Goal: Information Seeking & Learning: Check status

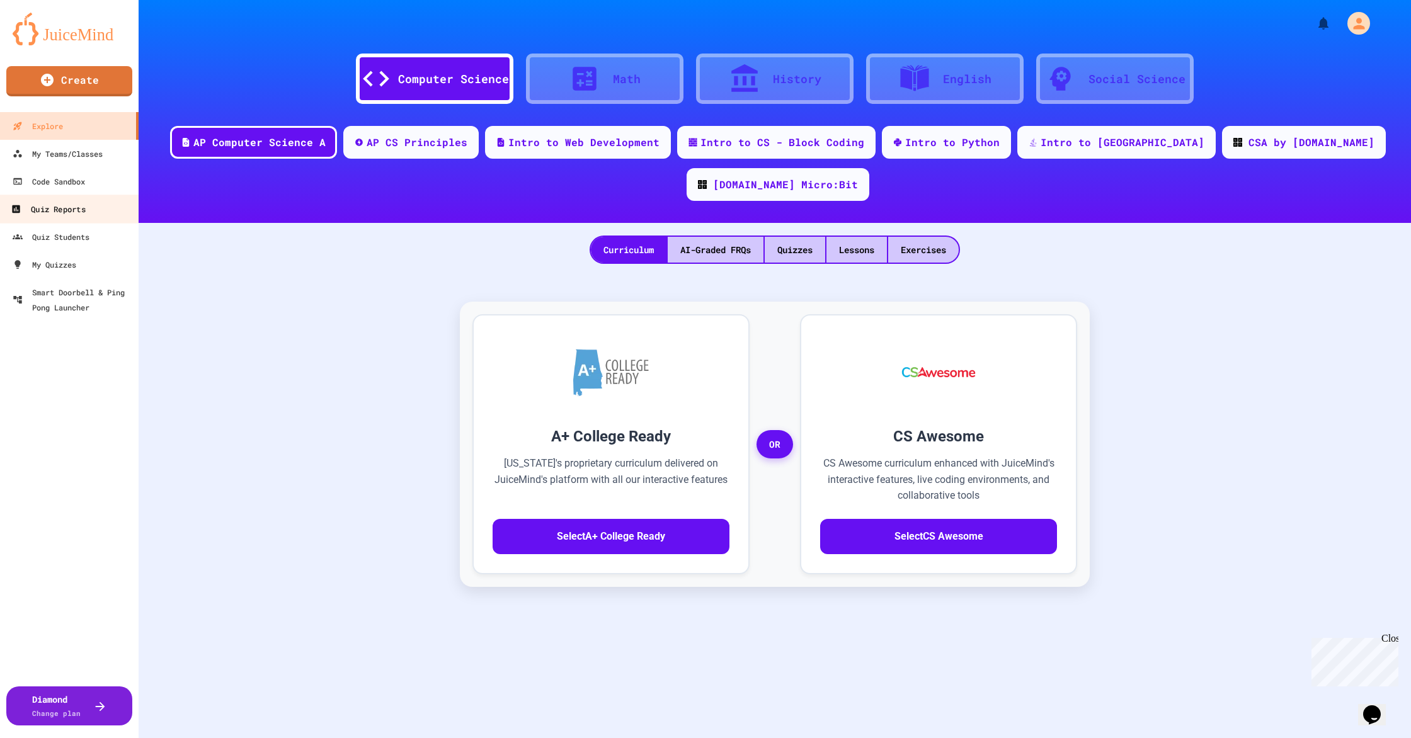
click at [59, 219] on link "Quiz Reports" at bounding box center [69, 209] width 143 height 28
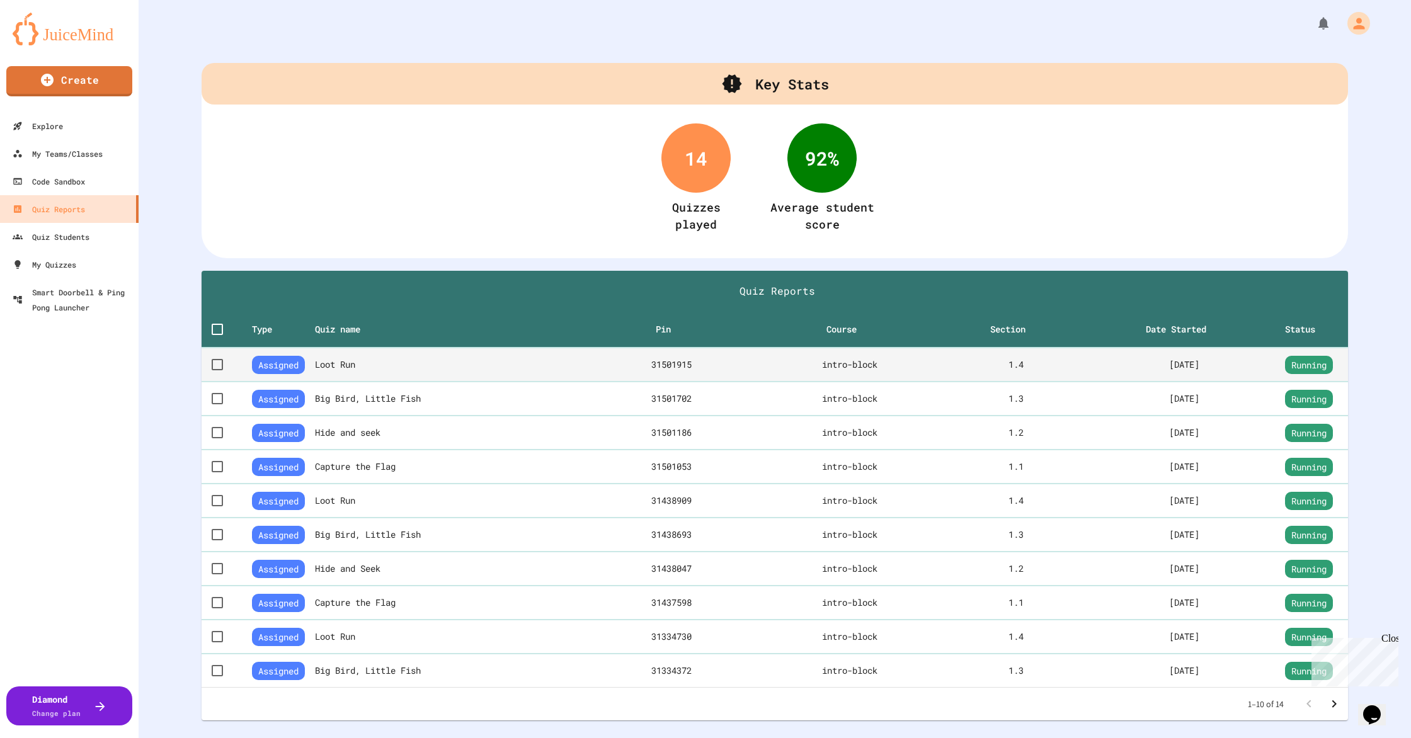
click at [335, 371] on th "Loot Run" at bounding box center [453, 365] width 277 height 34
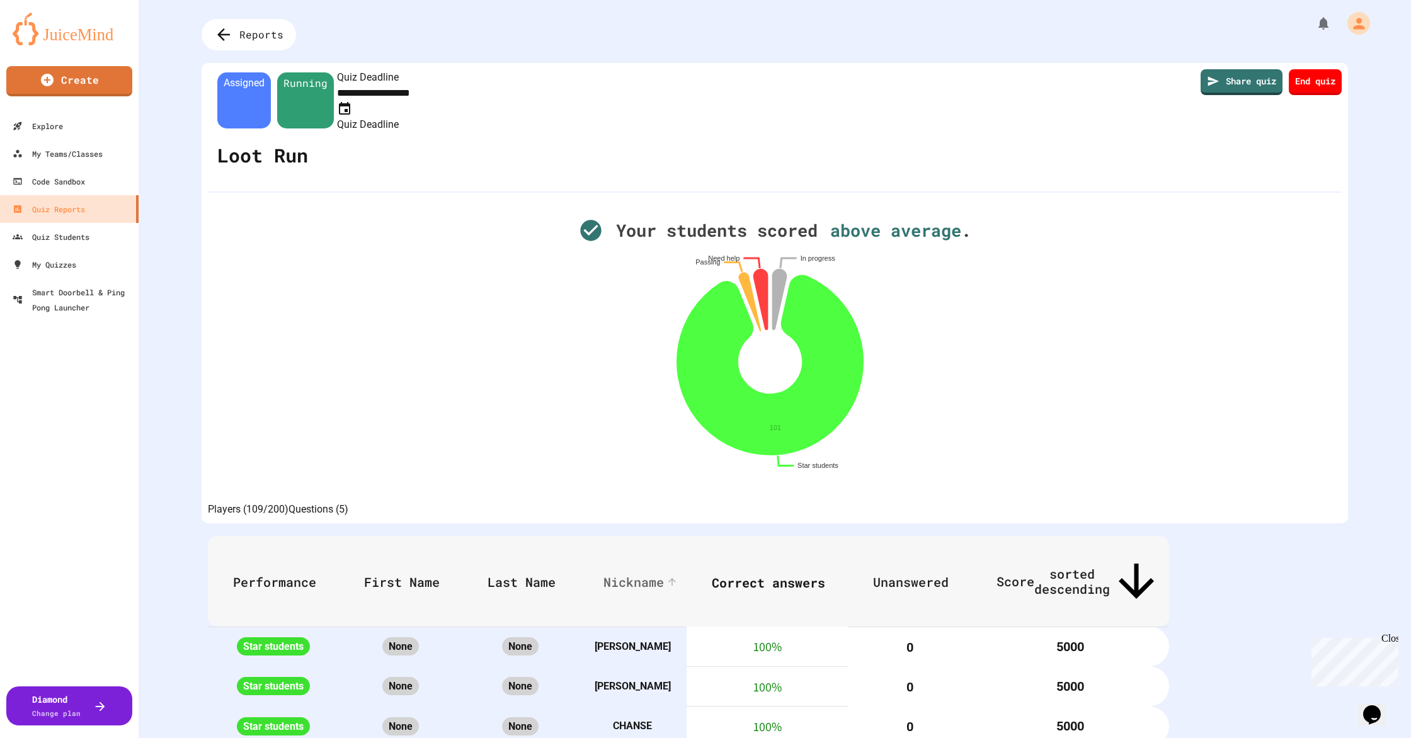
click at [680, 575] on span "Nickname" at bounding box center [642, 582] width 77 height 15
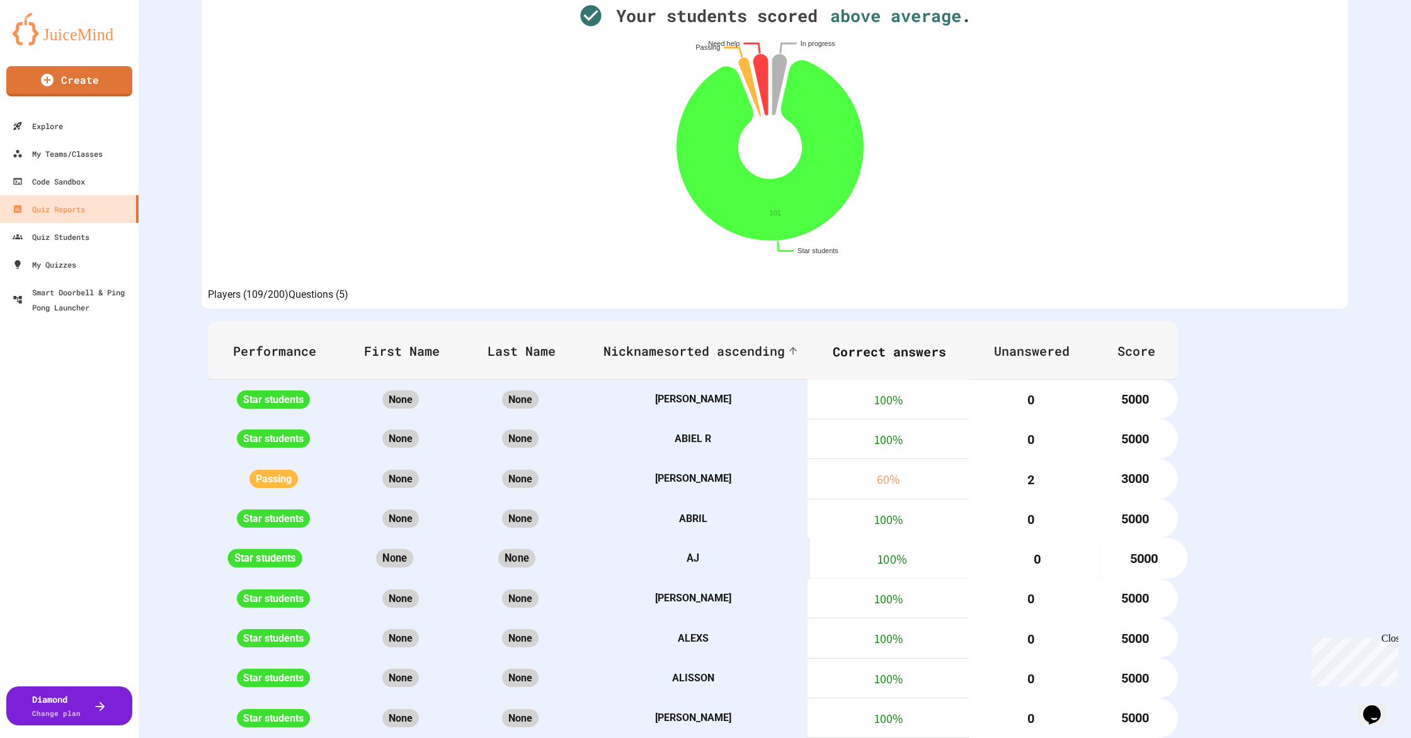
scroll to position [369, 0]
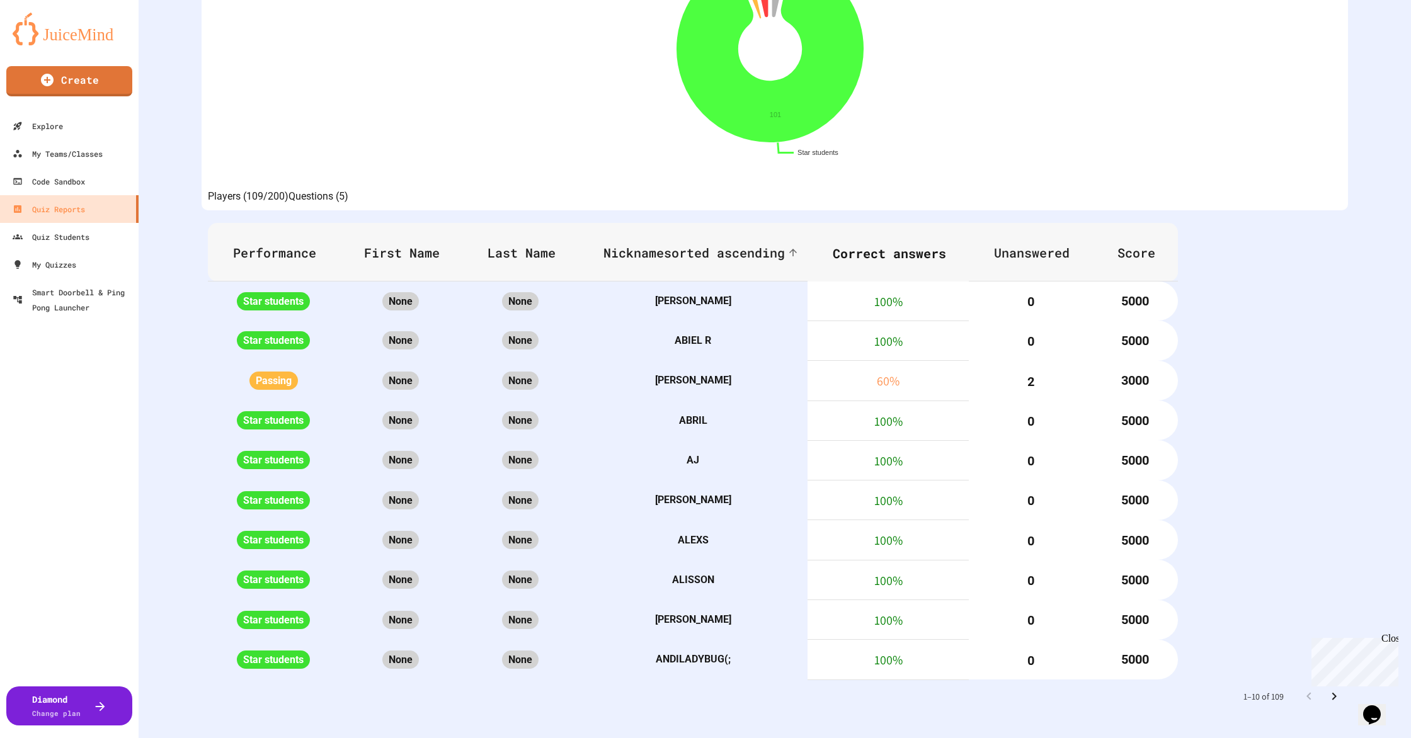
click at [1328, 689] on icon "Go to next page" at bounding box center [1334, 696] width 15 height 15
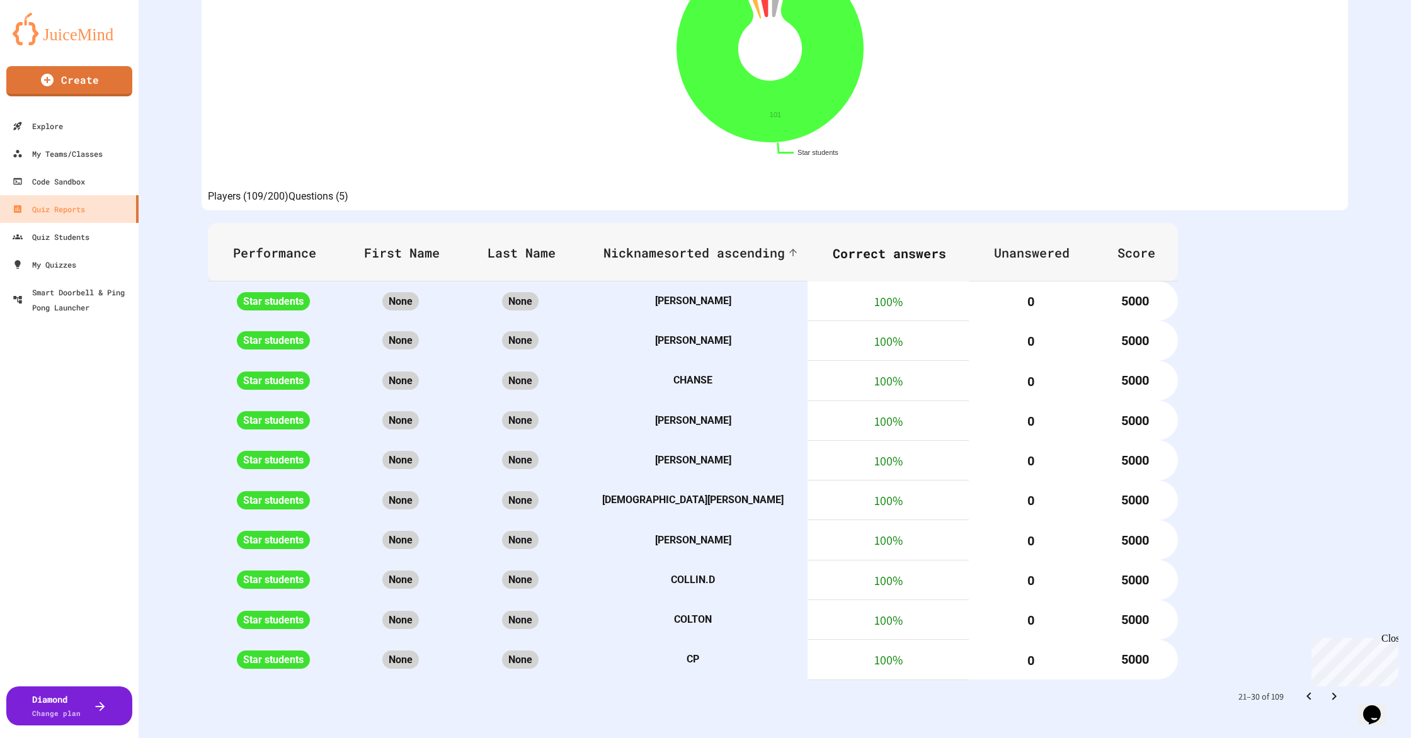
click at [1328, 689] on icon "Go to next page" at bounding box center [1334, 696] width 15 height 15
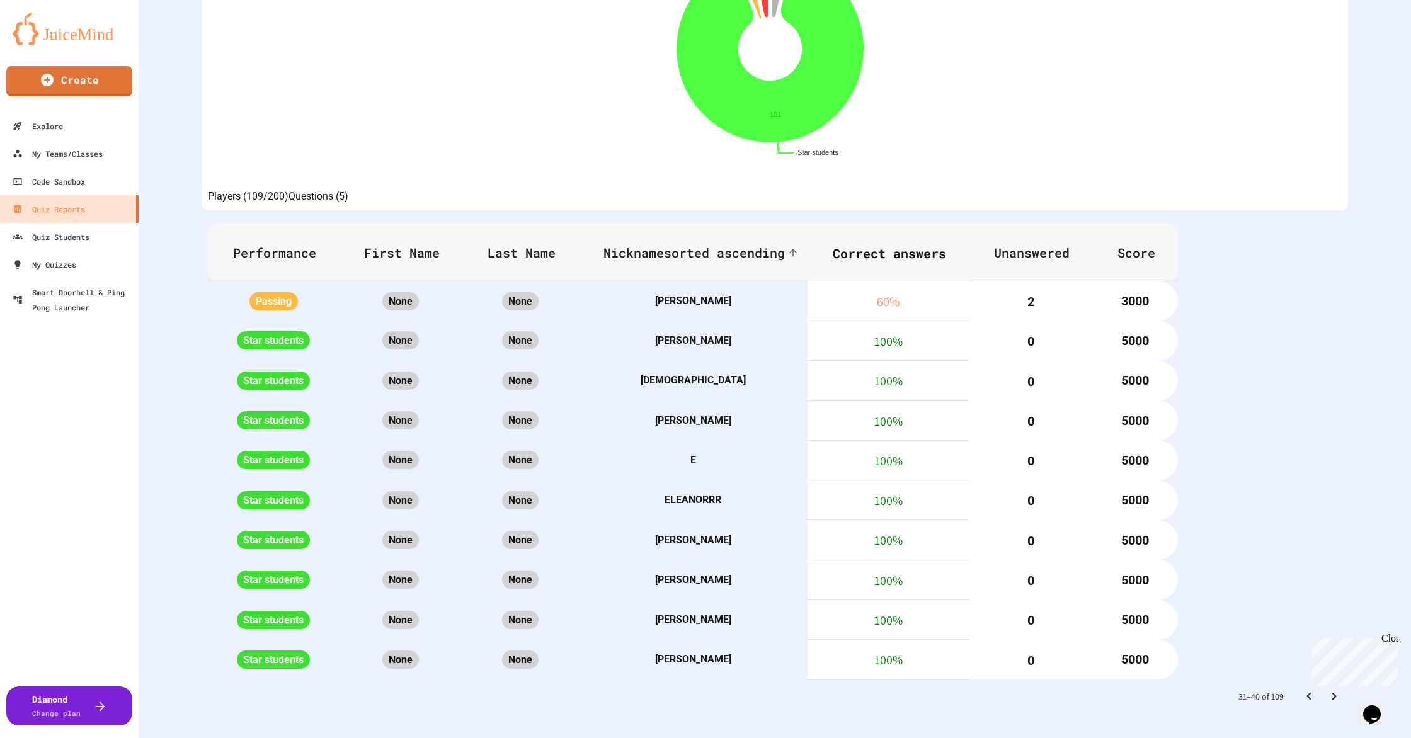
click at [1328, 689] on icon "Go to next page" at bounding box center [1334, 696] width 15 height 15
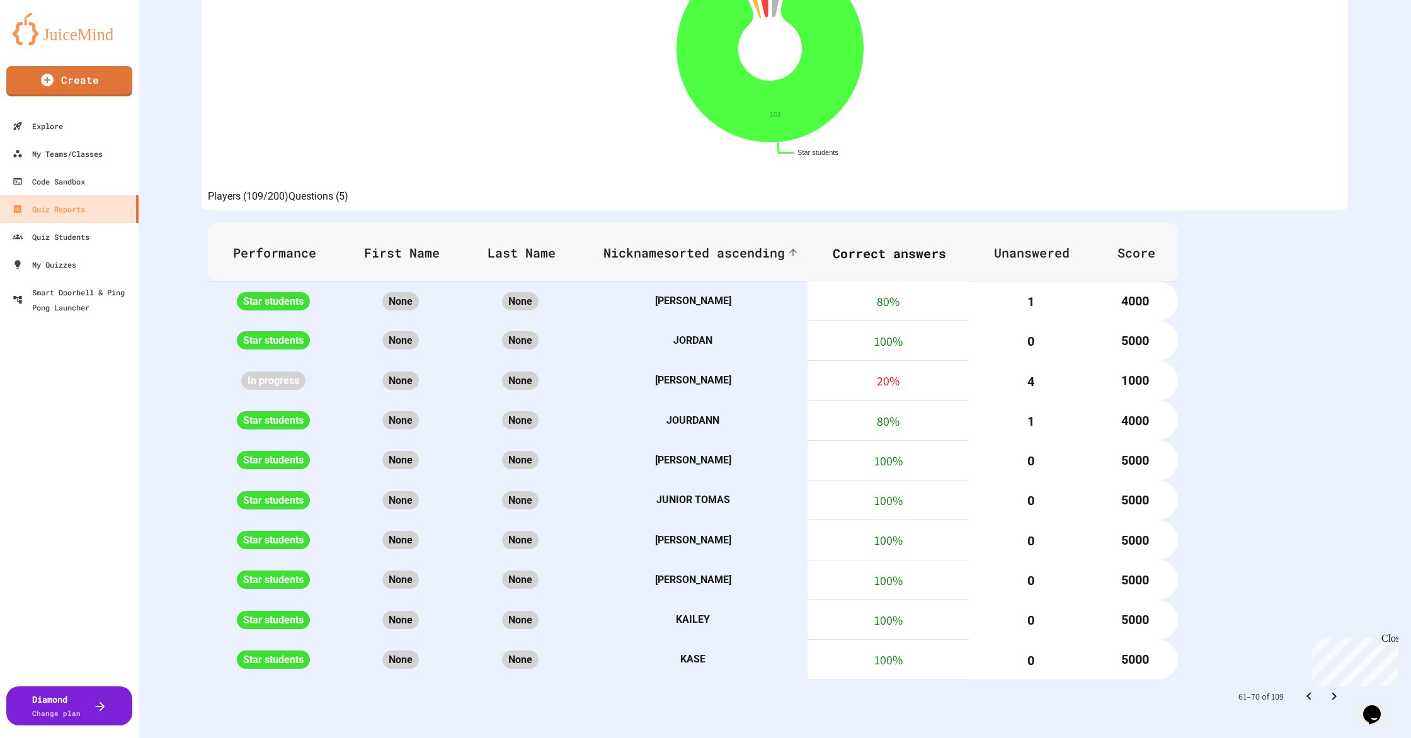
click at [1328, 689] on icon "Go to next page" at bounding box center [1334, 696] width 15 height 15
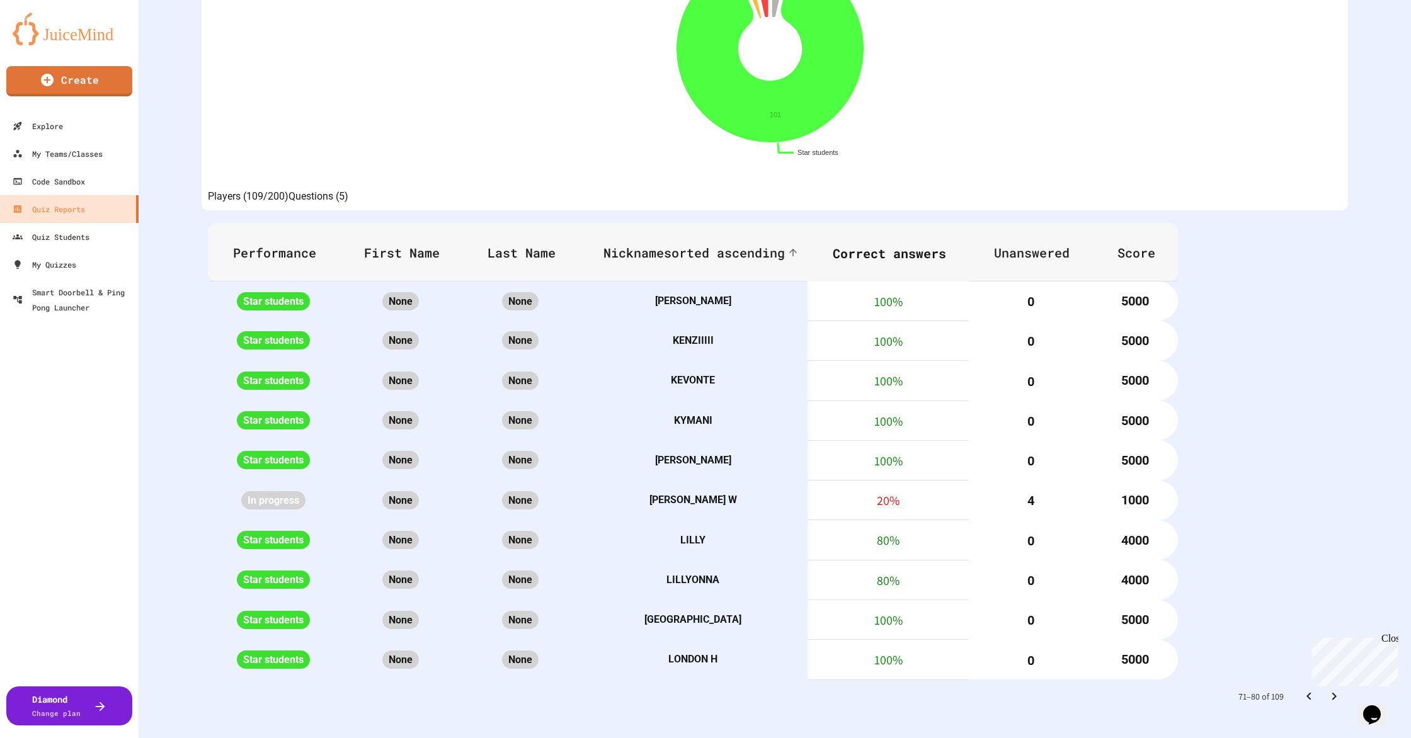
click at [1328, 689] on icon "Go to next page" at bounding box center [1334, 696] width 15 height 15
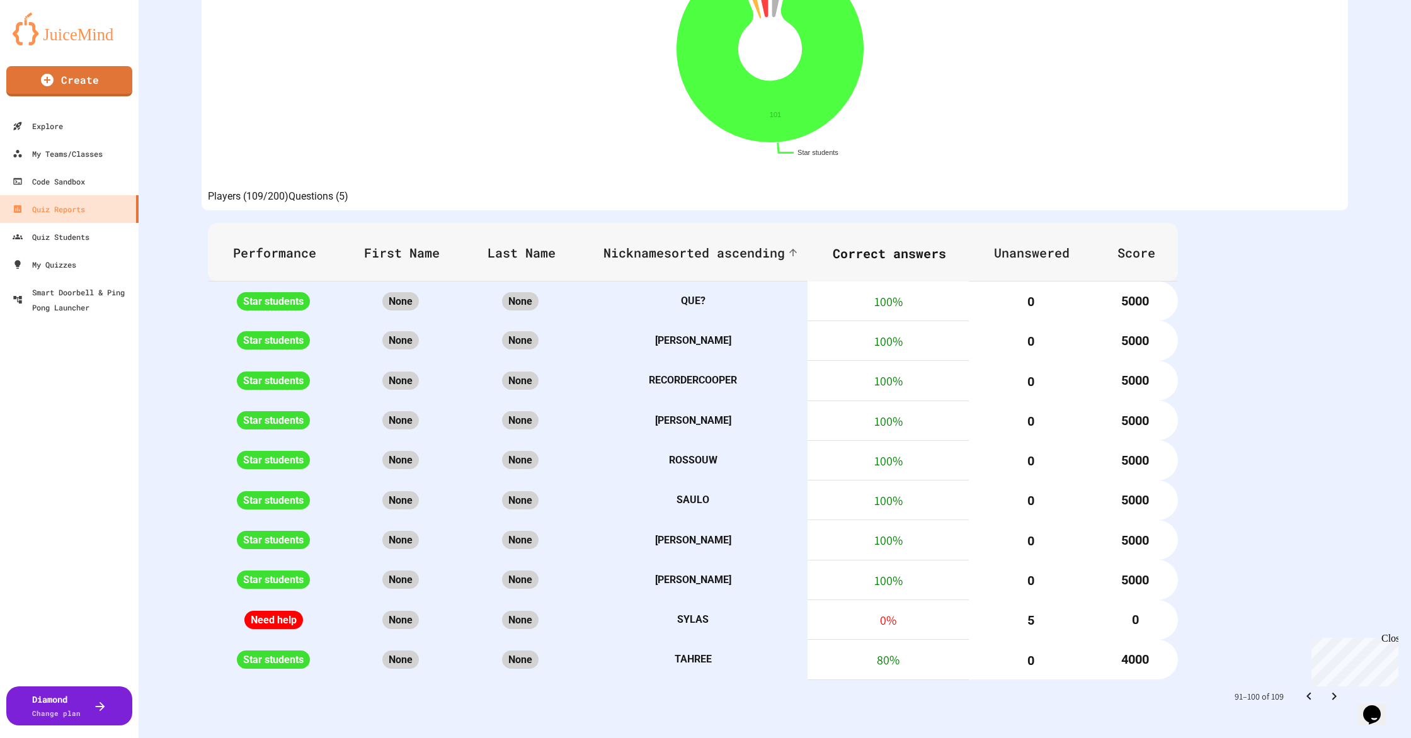
click at [1302, 690] on icon "Go to previous page" at bounding box center [1309, 696] width 15 height 15
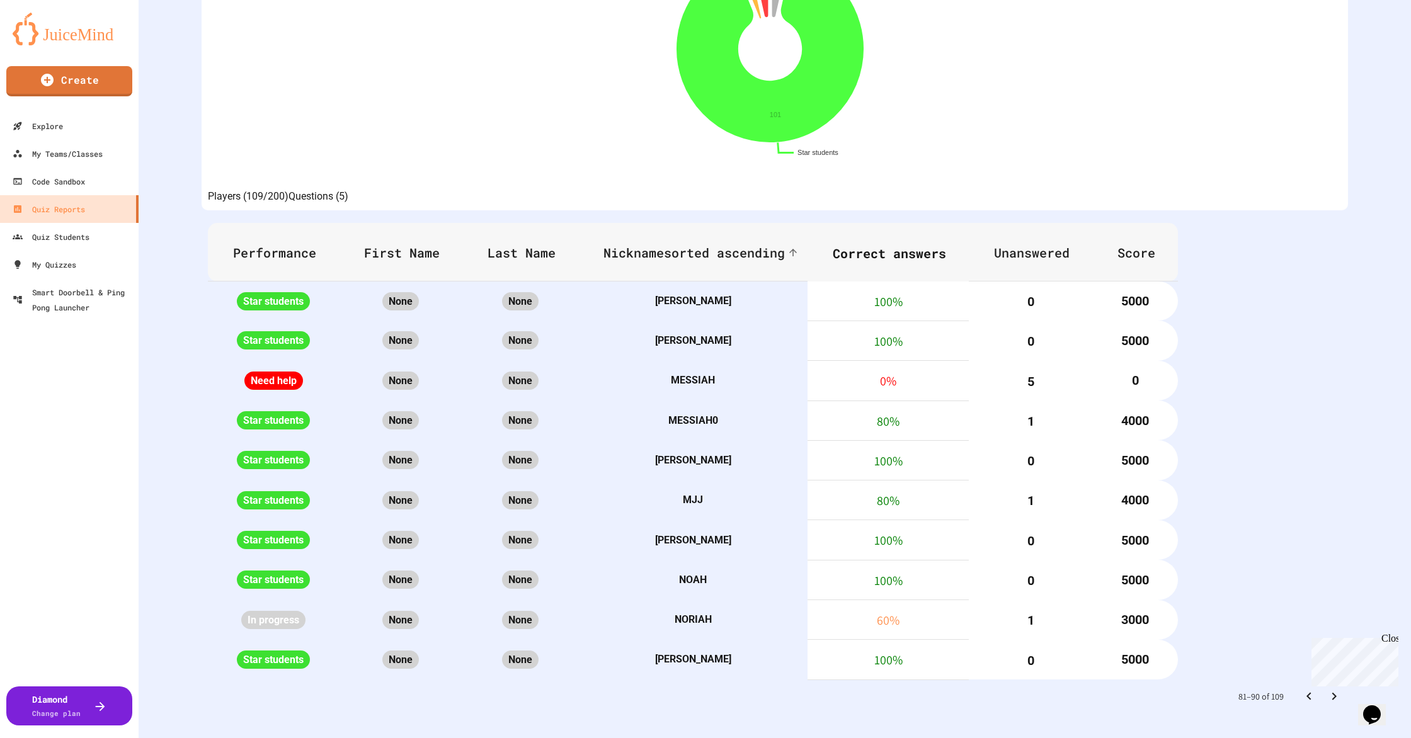
click at [1307, 692] on icon "Go to previous page" at bounding box center [1309, 696] width 4 height 8
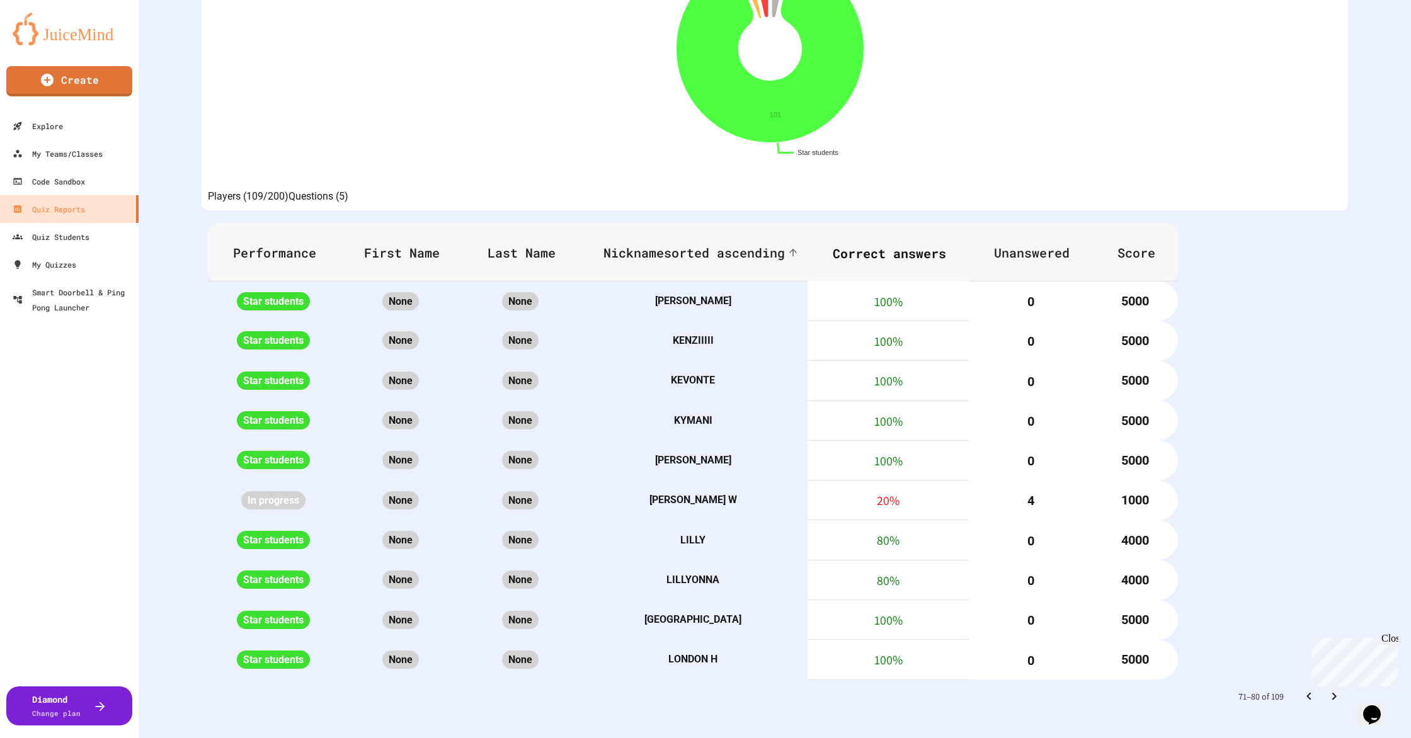
click at [1329, 689] on icon "Go to next page" at bounding box center [1334, 696] width 15 height 15
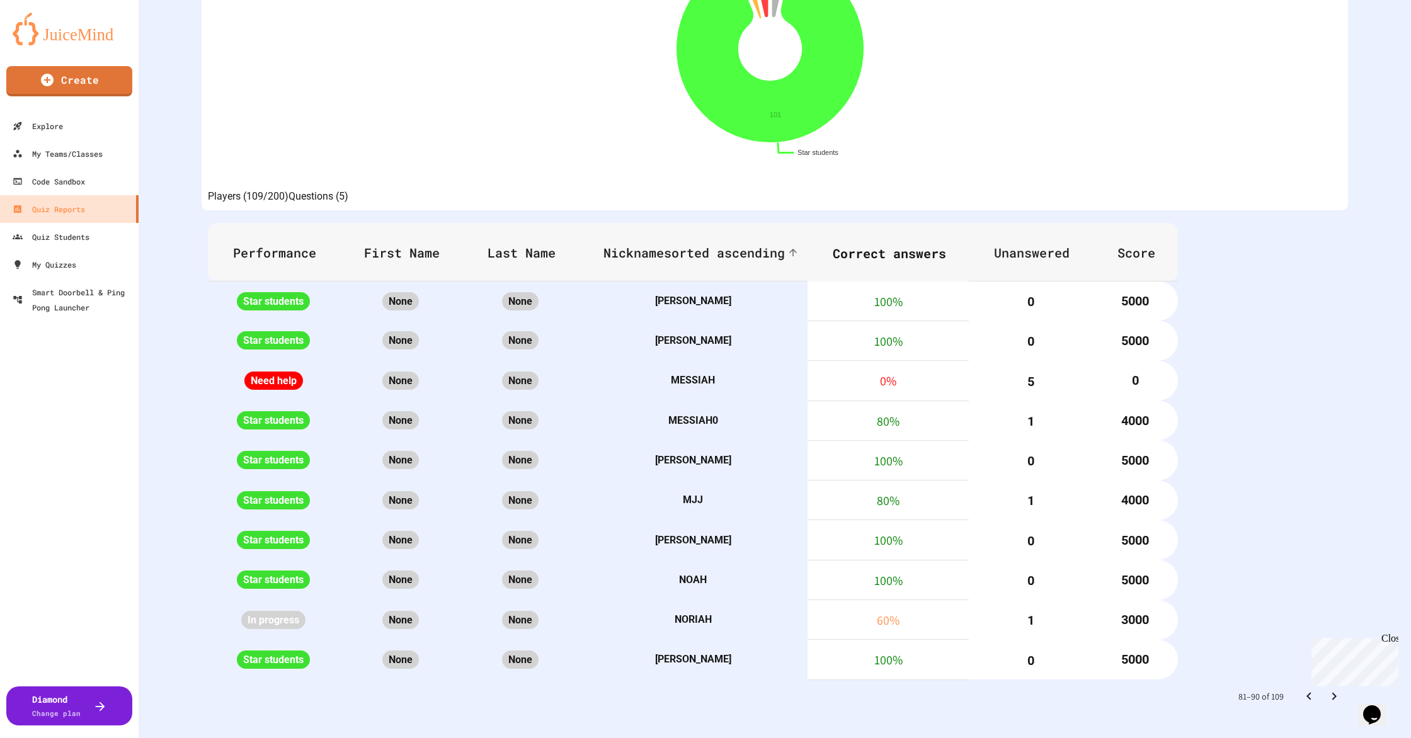
click at [1329, 689] on icon "Go to next page" at bounding box center [1334, 696] width 15 height 15
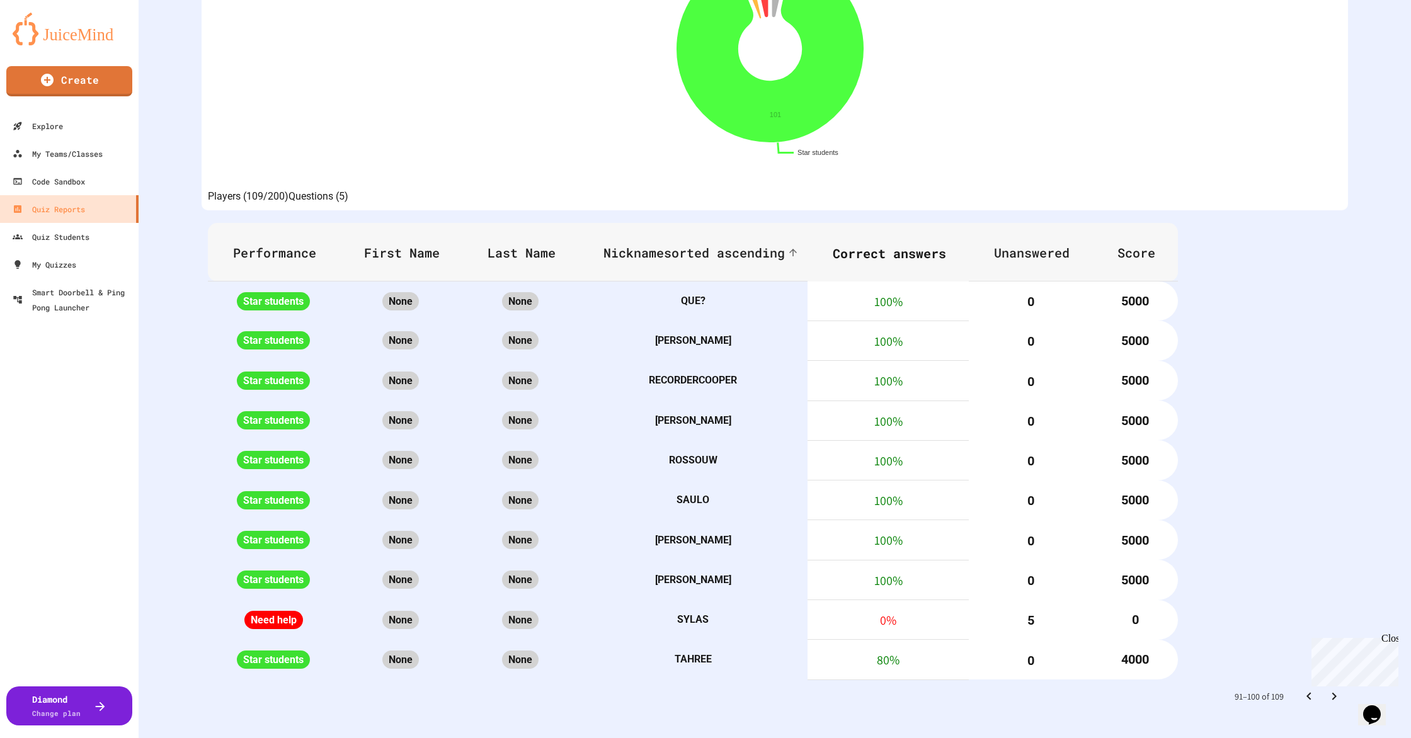
click at [1329, 689] on icon "Go to next page" at bounding box center [1334, 696] width 15 height 15
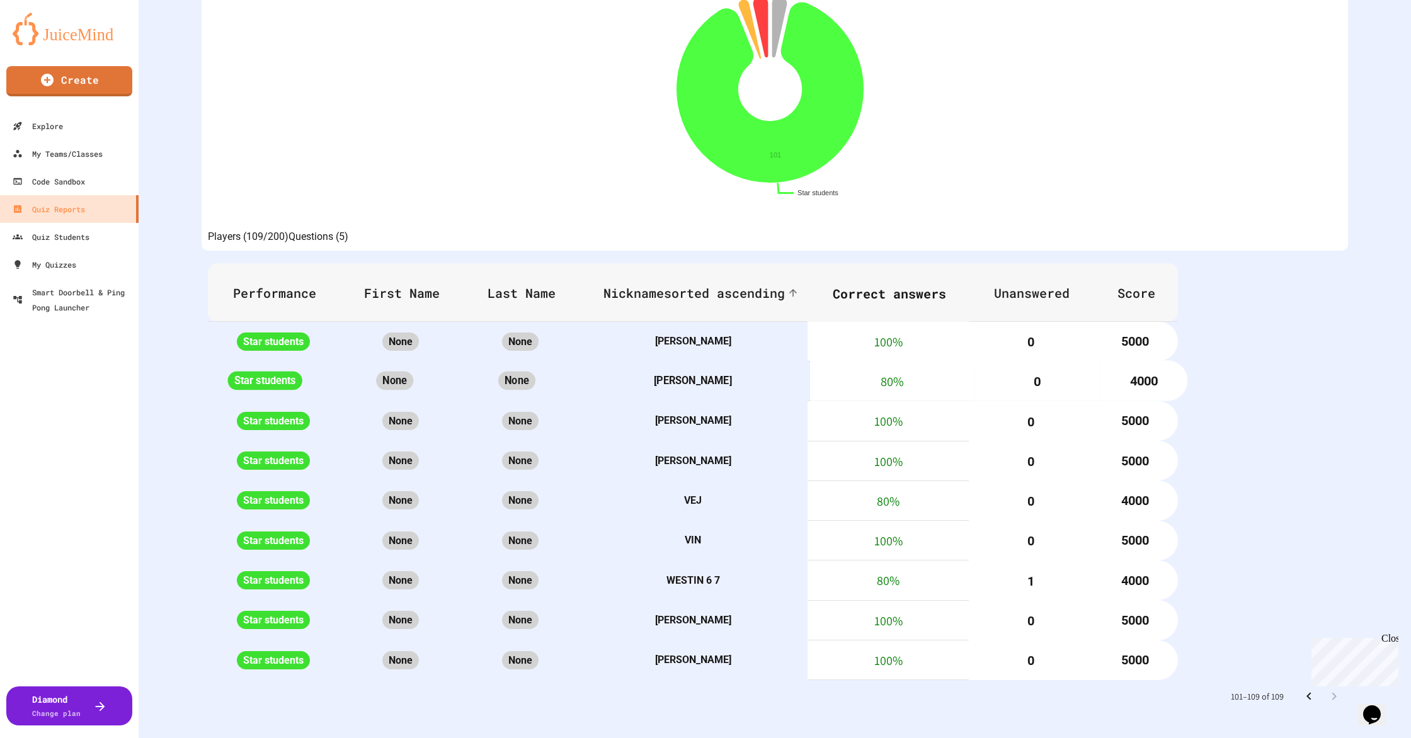
scroll to position [99, 0]
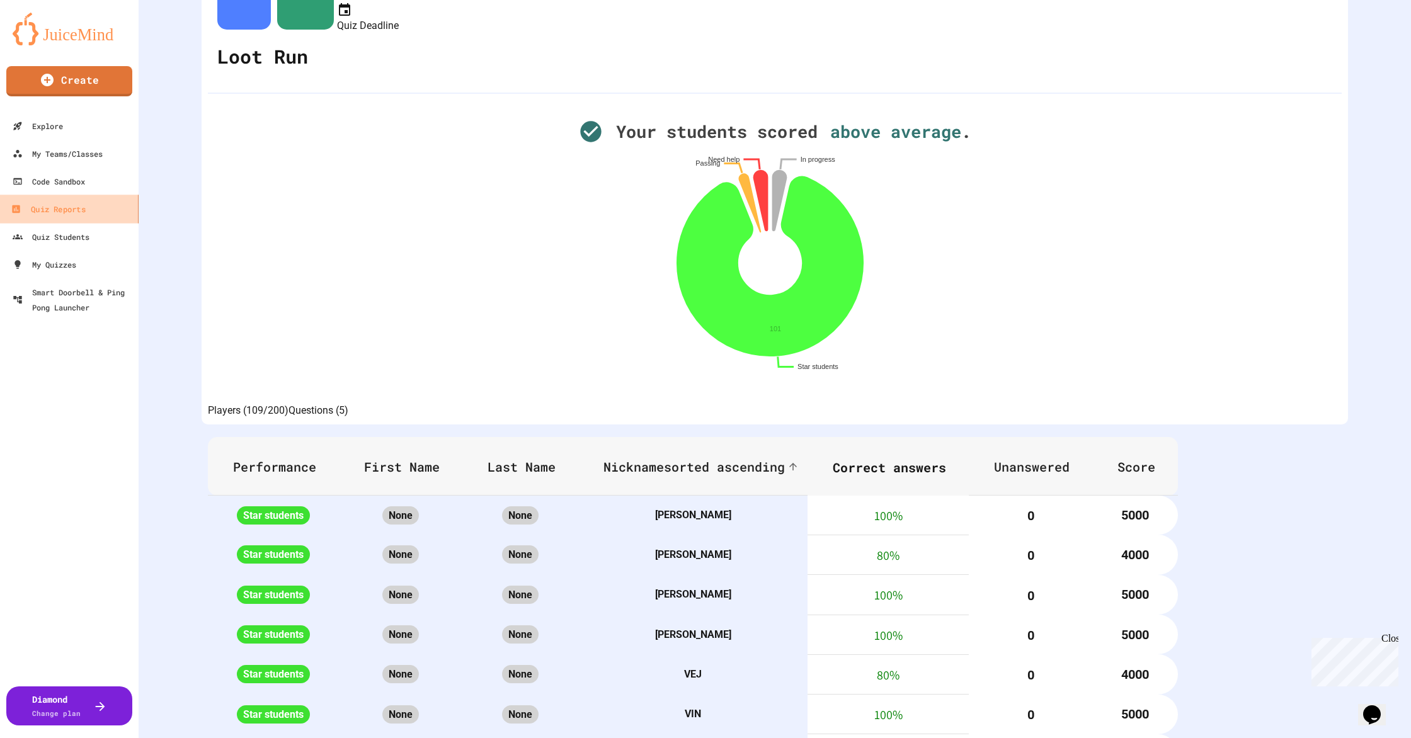
click at [67, 214] on div "Quiz Reports" at bounding box center [48, 210] width 74 height 16
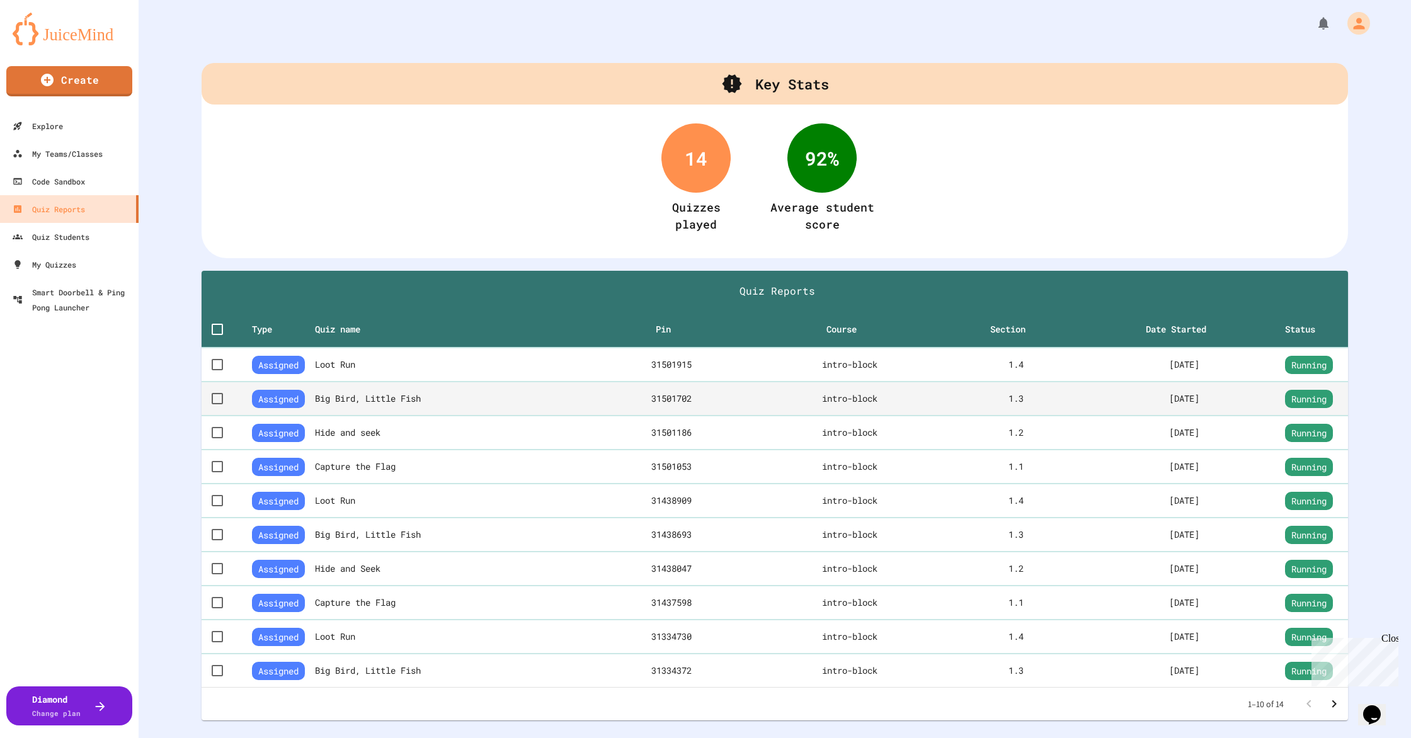
click at [437, 401] on th "Big Bird, Little Fish" at bounding box center [453, 399] width 277 height 34
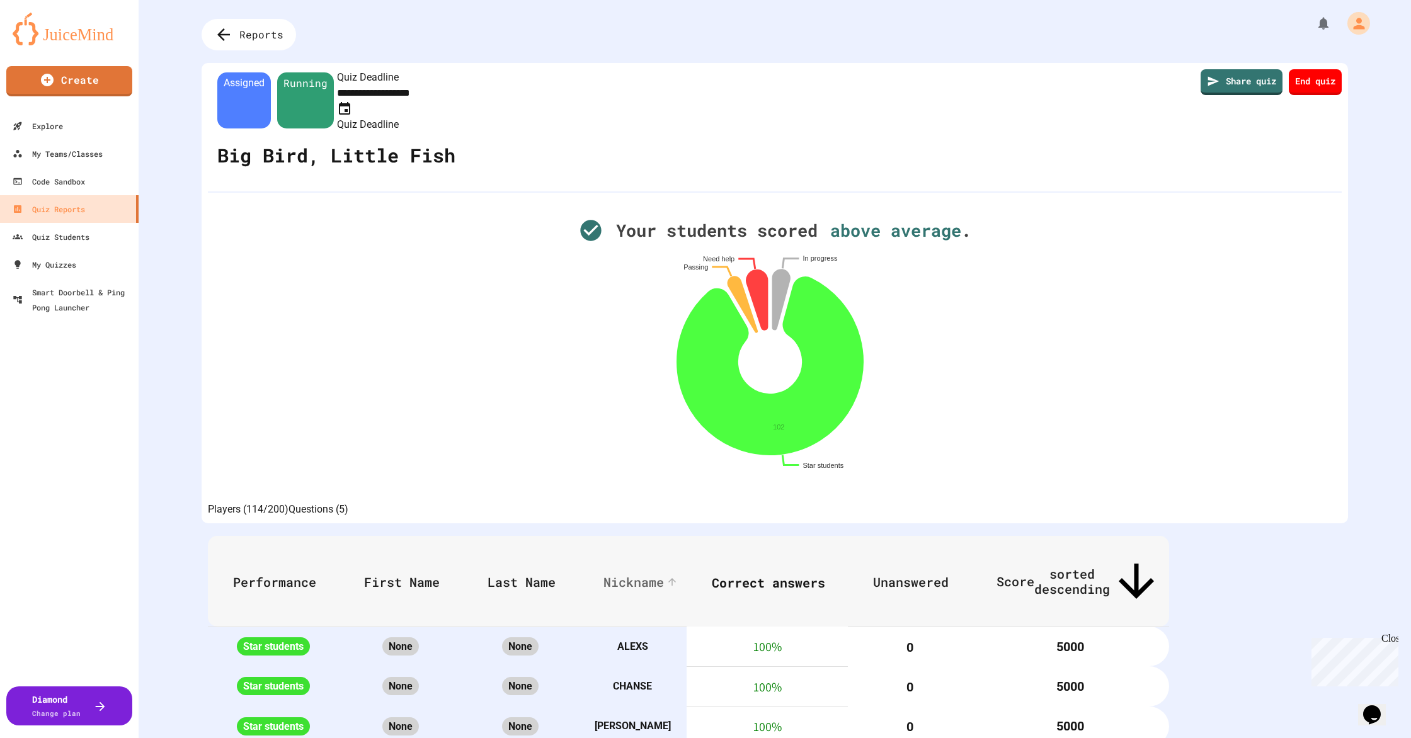
click at [680, 575] on span "Nickname" at bounding box center [642, 582] width 77 height 15
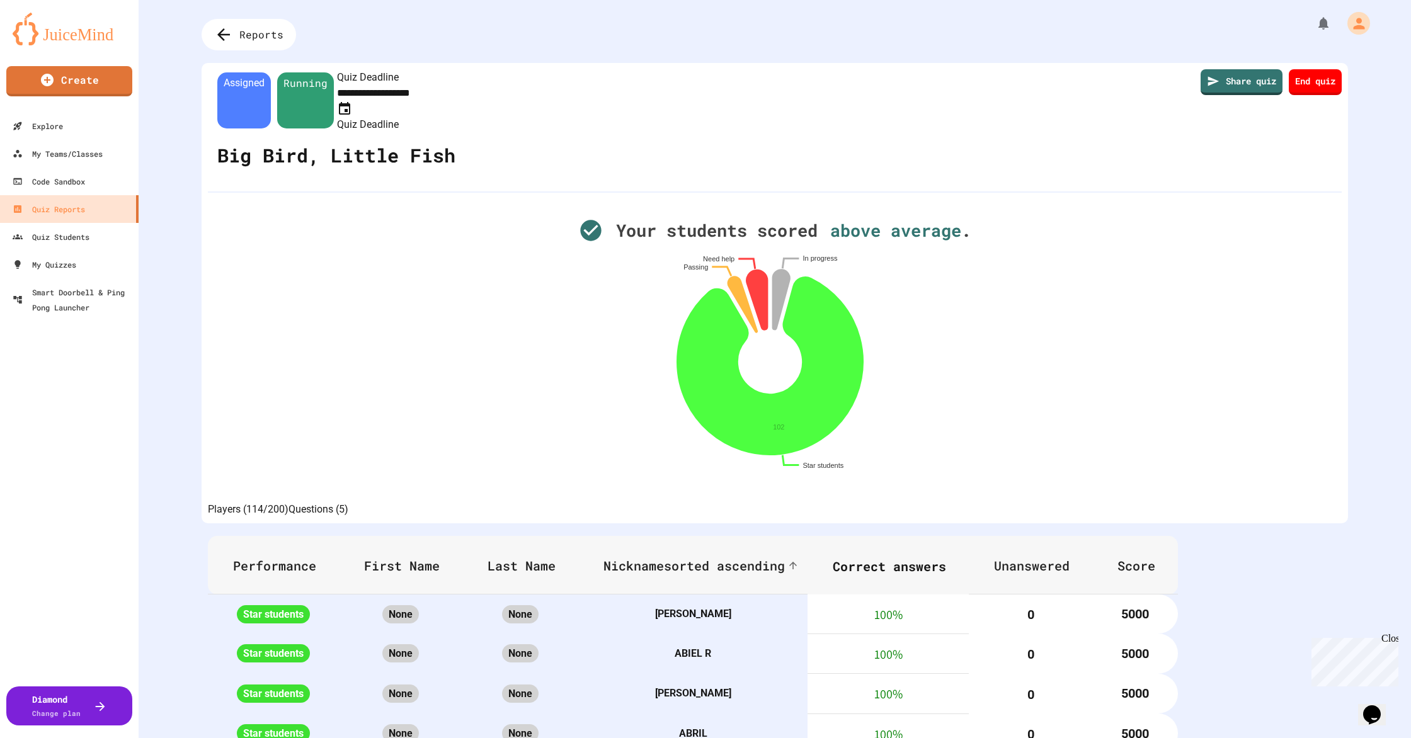
scroll to position [369, 0]
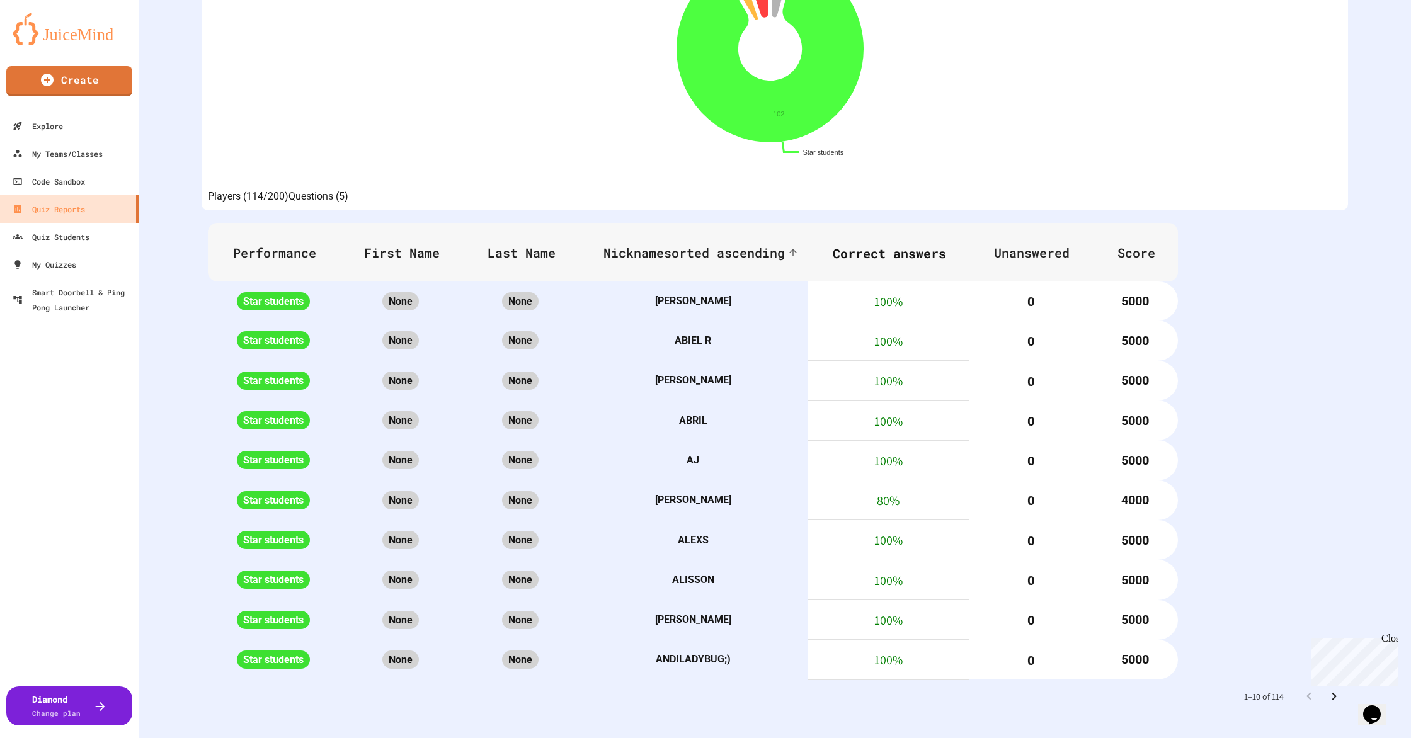
click at [1329, 689] on icon "Go to next page" at bounding box center [1334, 696] width 15 height 15
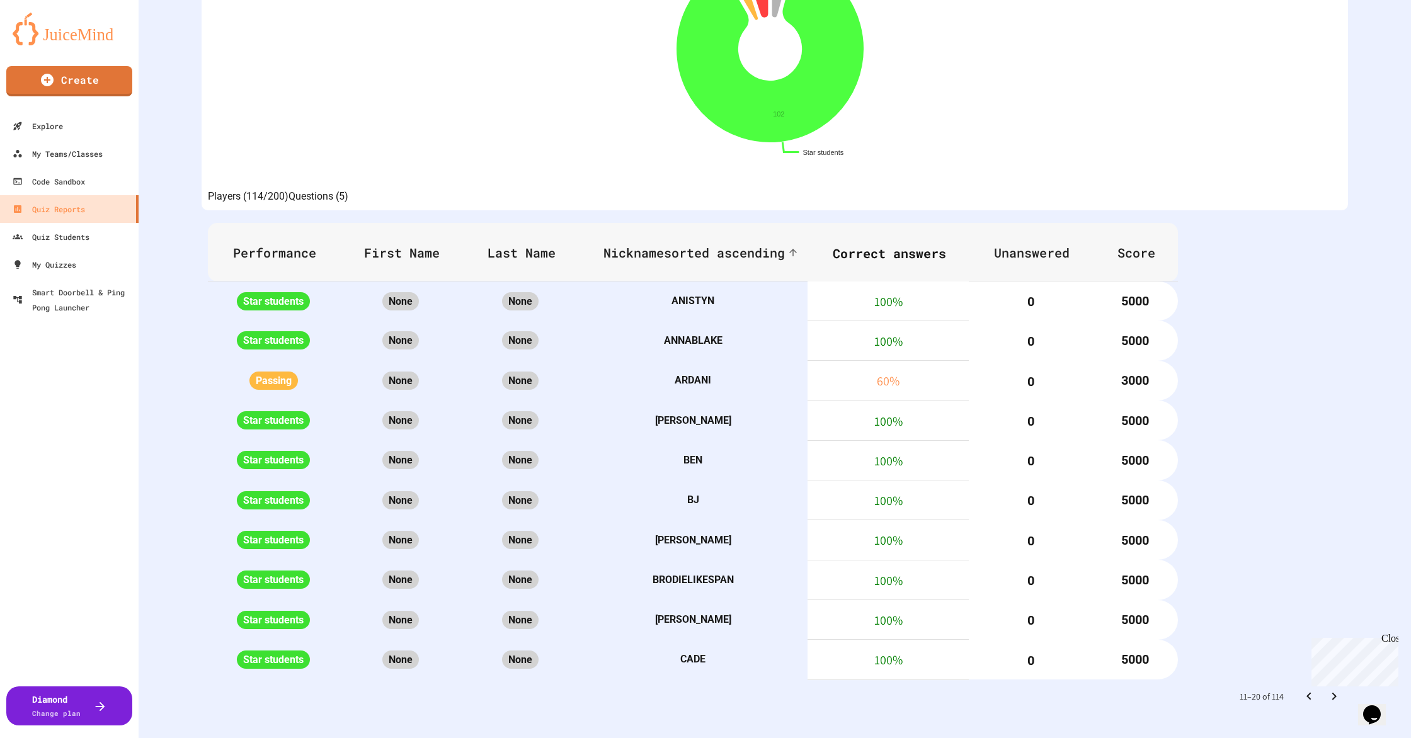
click at [1329, 689] on icon "Go to next page" at bounding box center [1334, 696] width 15 height 15
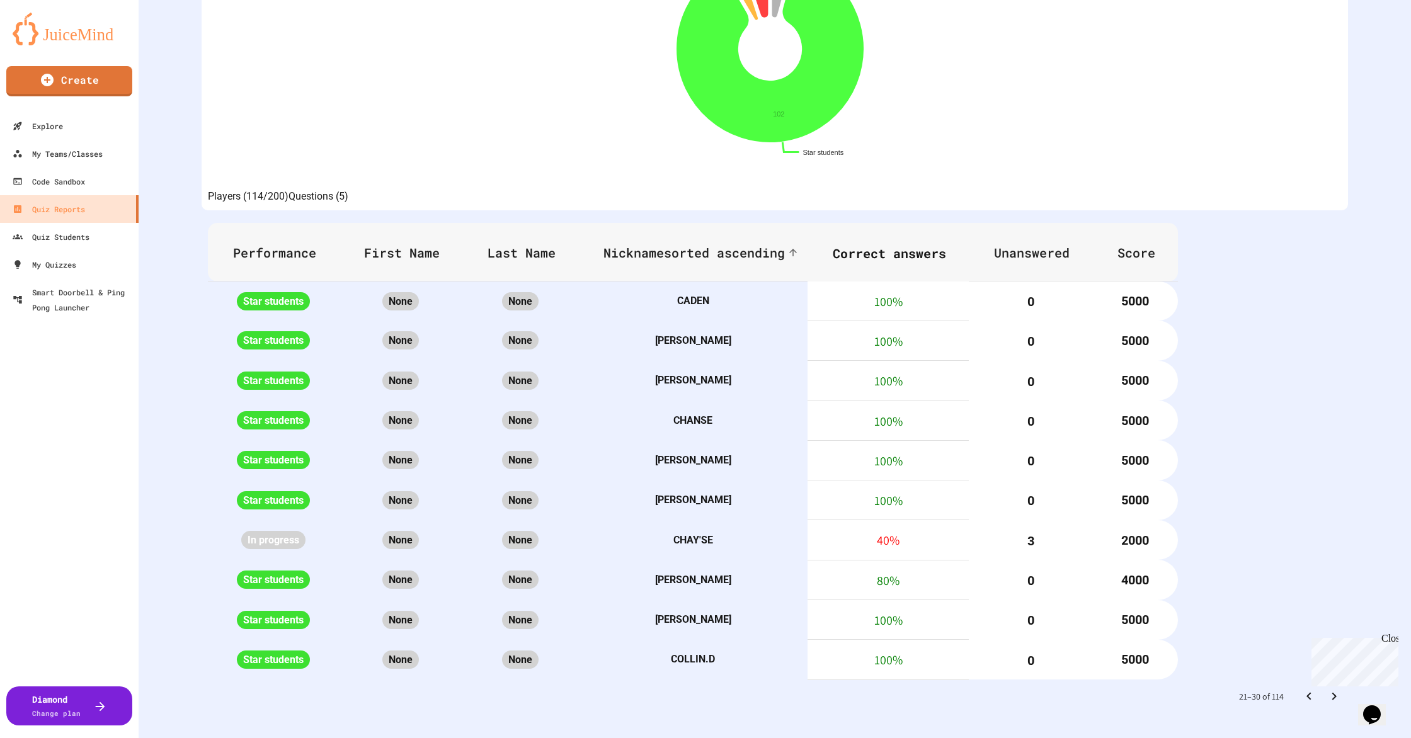
click at [1329, 689] on icon "Go to next page" at bounding box center [1334, 696] width 15 height 15
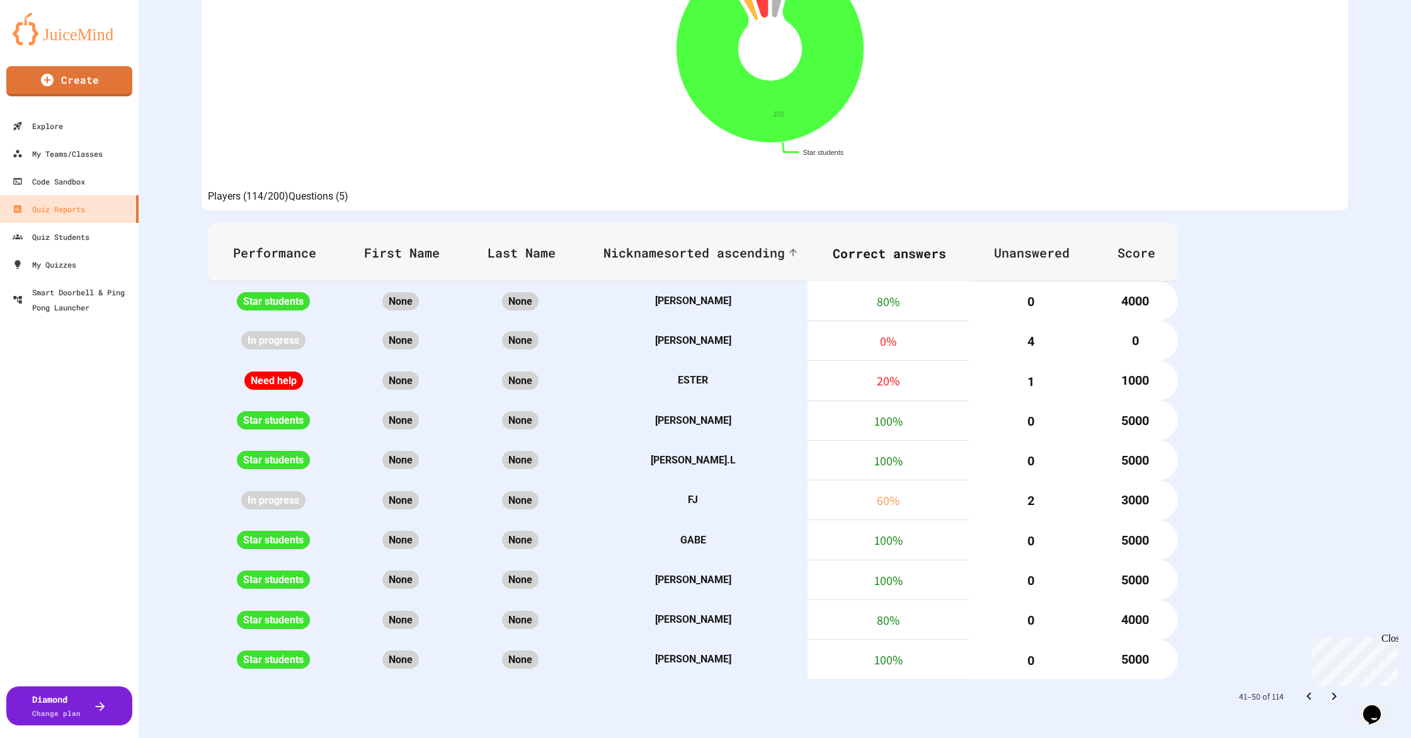
click at [1329, 689] on icon "Go to next page" at bounding box center [1334, 696] width 15 height 15
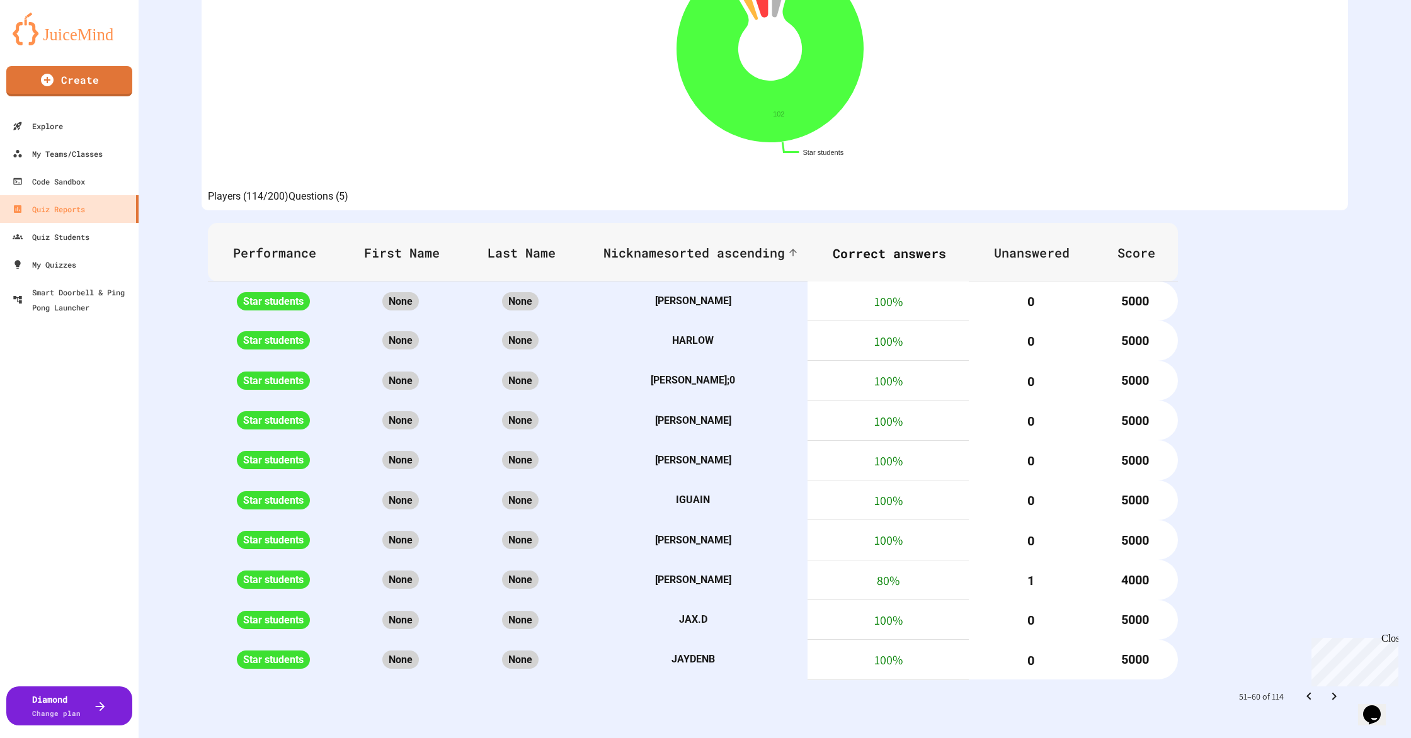
click at [1329, 689] on icon "Go to next page" at bounding box center [1334, 696] width 15 height 15
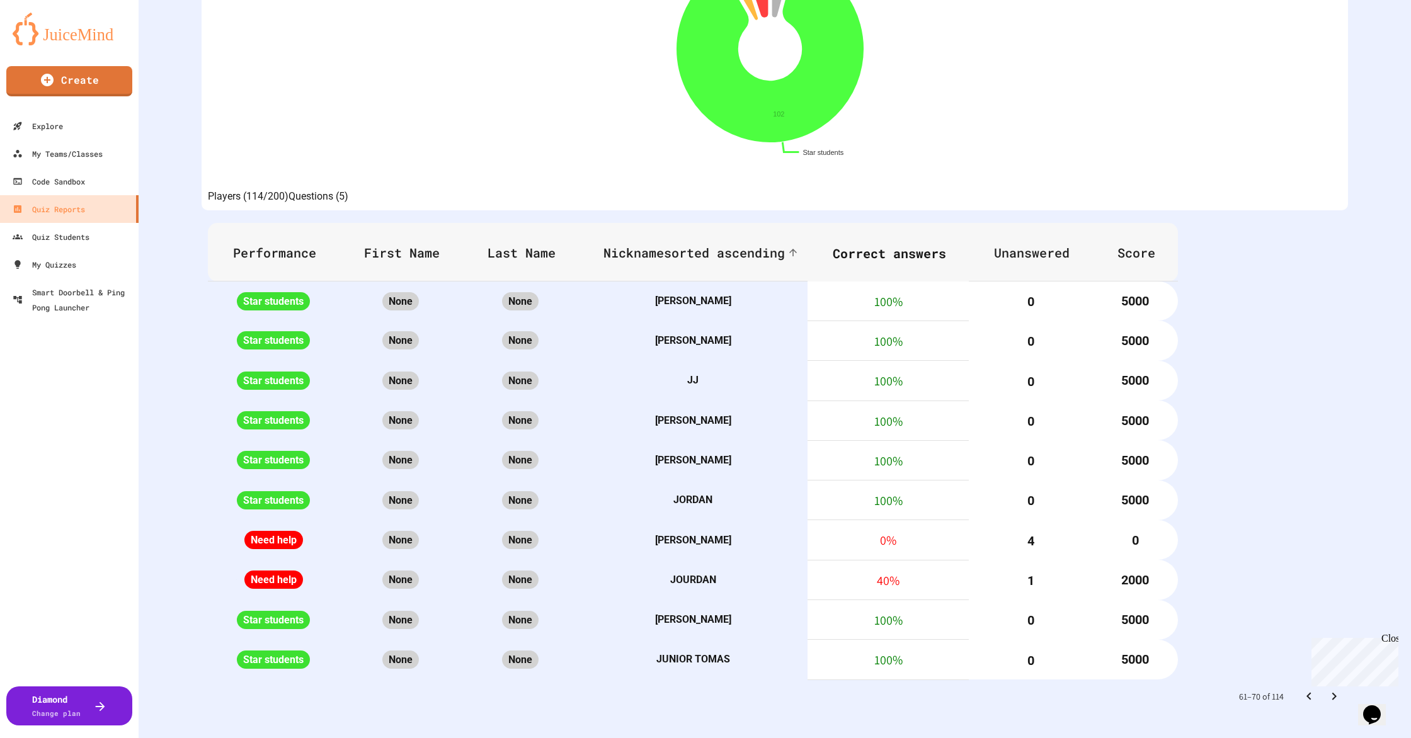
click at [1329, 689] on icon "Go to next page" at bounding box center [1334, 696] width 15 height 15
click at [1328, 689] on icon "Go to next page" at bounding box center [1334, 696] width 15 height 15
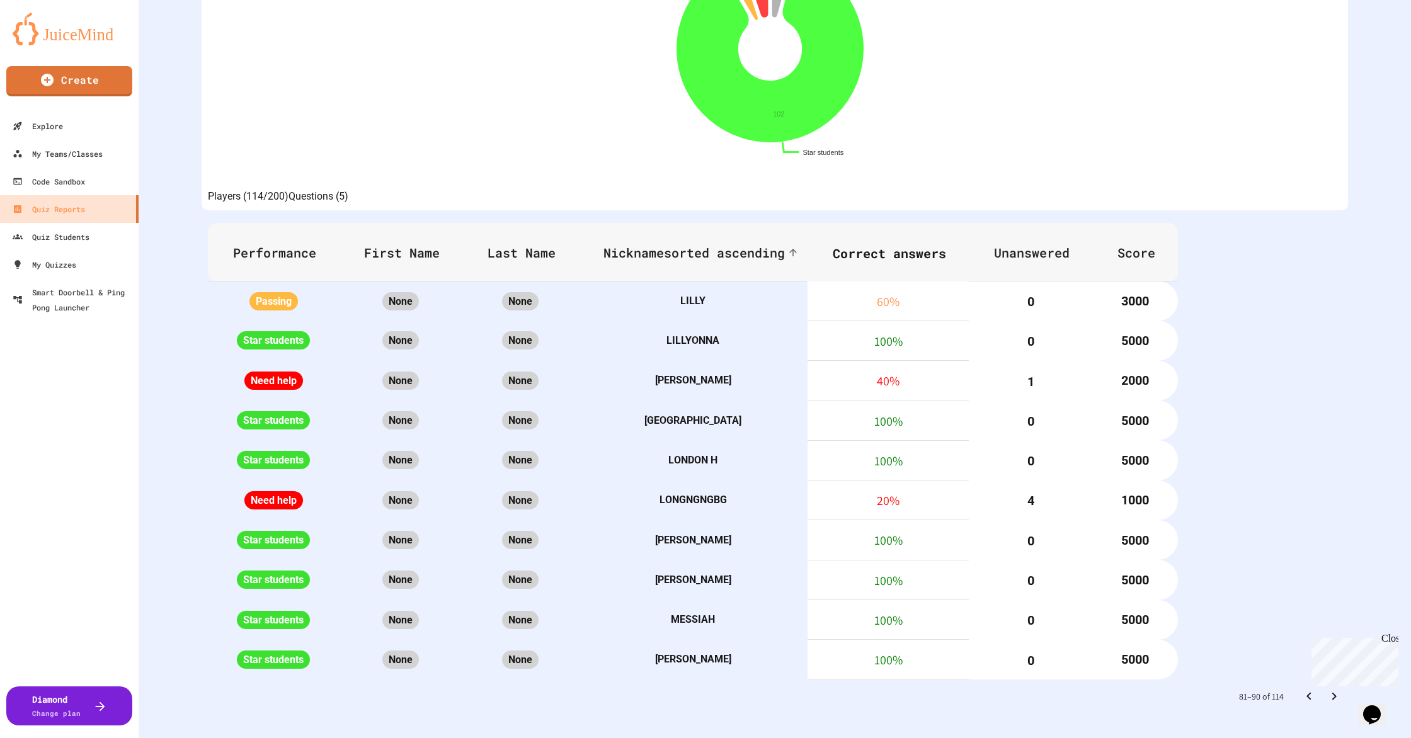
click at [1302, 689] on icon "Go to previous page" at bounding box center [1309, 696] width 15 height 15
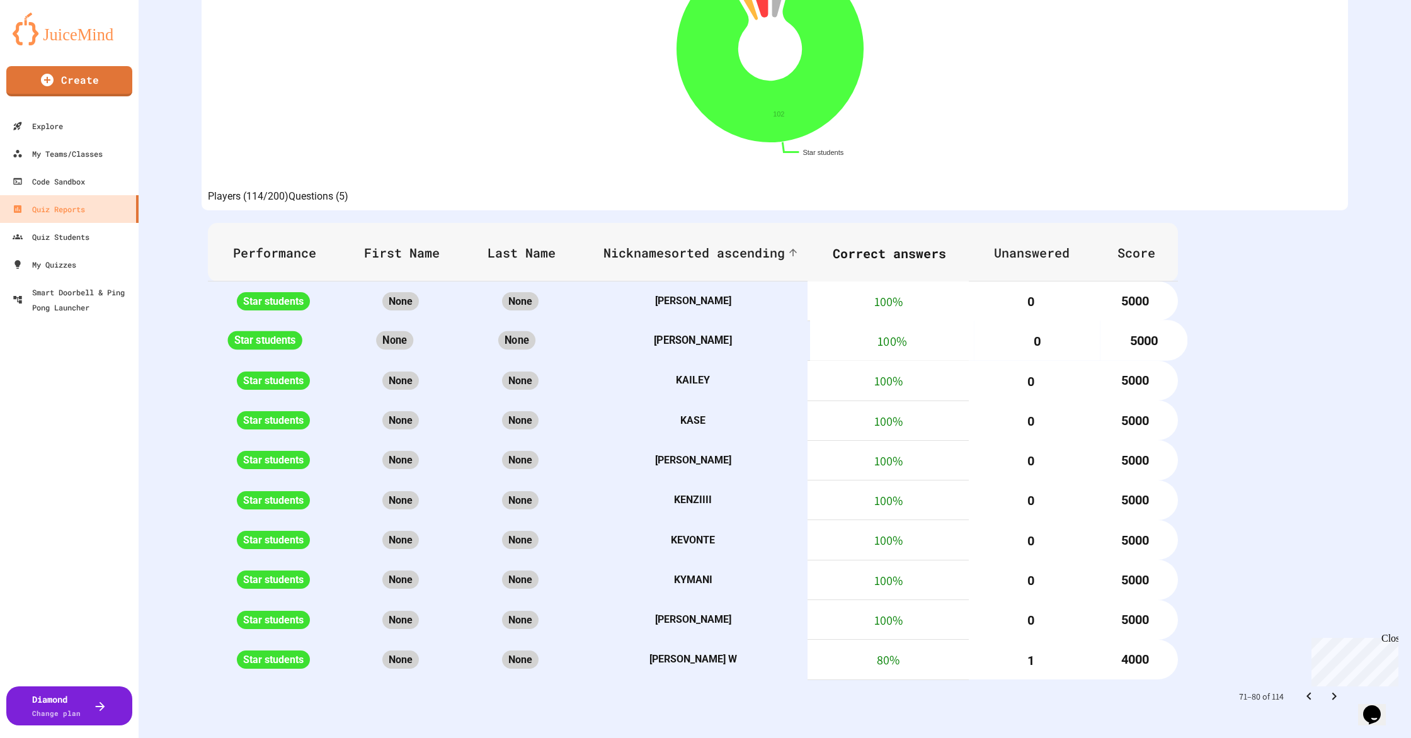
scroll to position [0, 0]
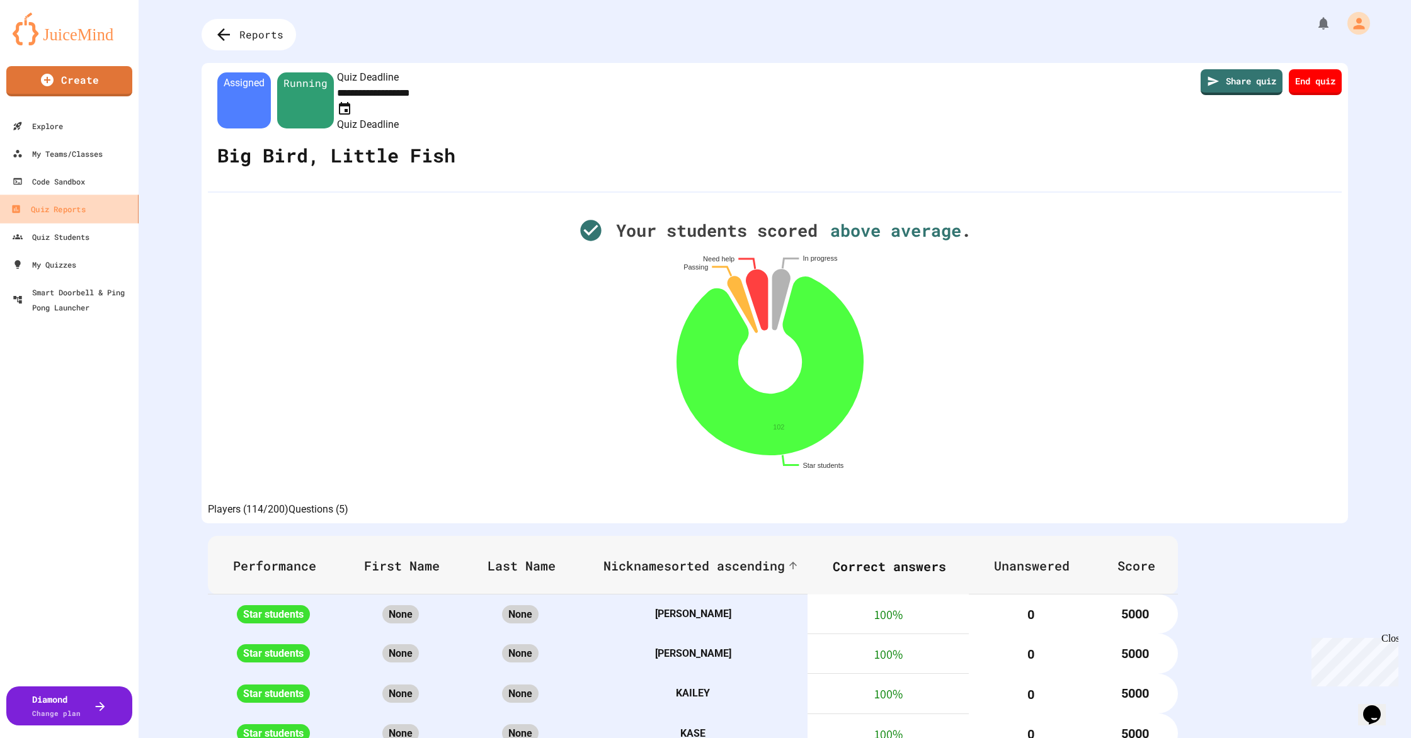
click at [73, 220] on link "Quiz Reports" at bounding box center [69, 209] width 143 height 28
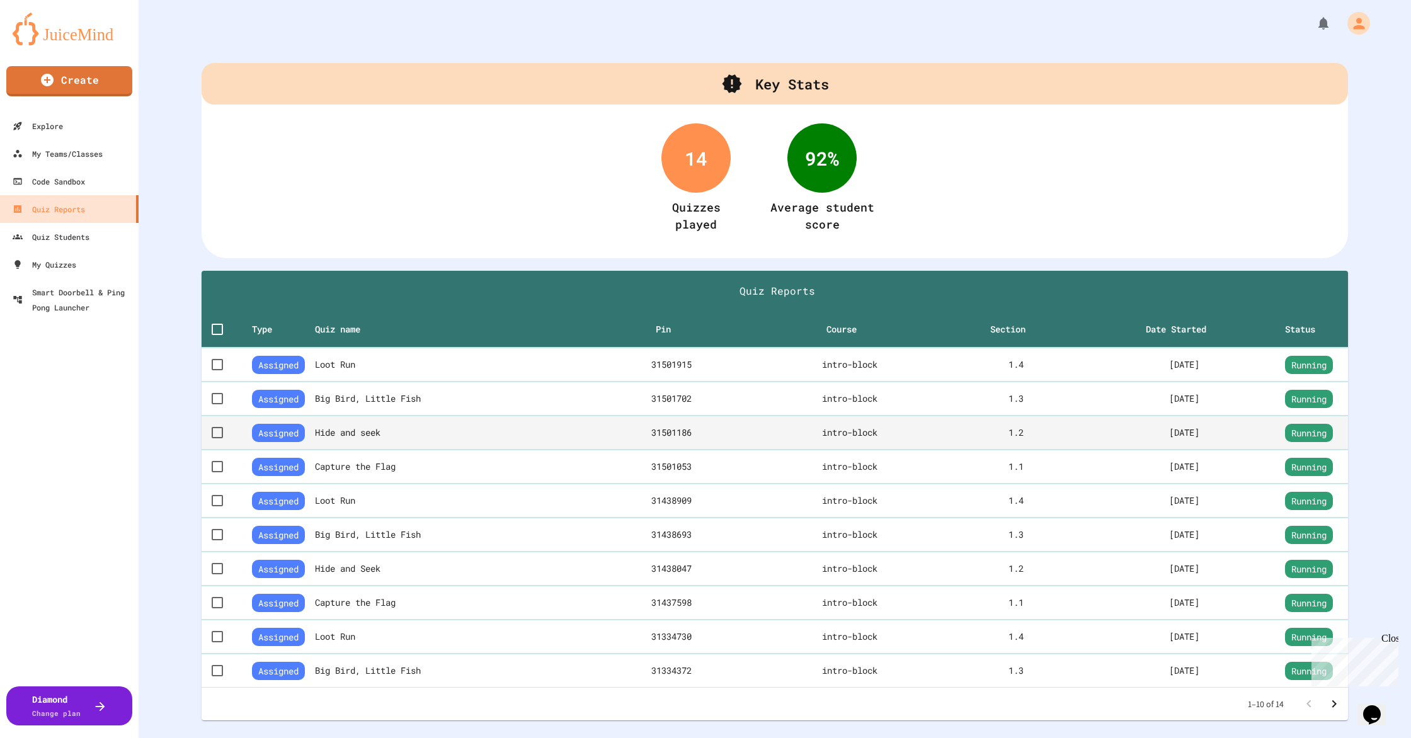
click at [484, 430] on th "Hide and seek" at bounding box center [453, 433] width 277 height 34
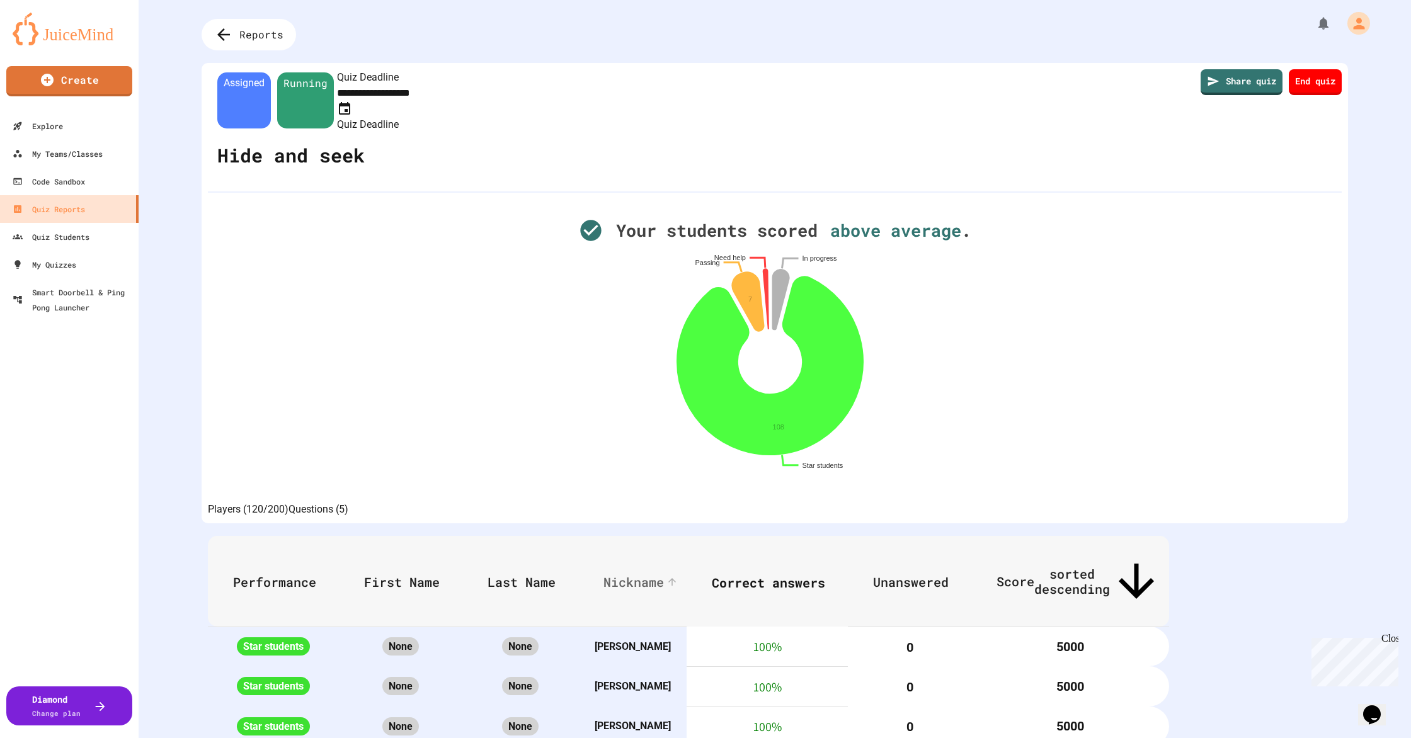
click at [680, 575] on span "Nickname" at bounding box center [642, 582] width 77 height 15
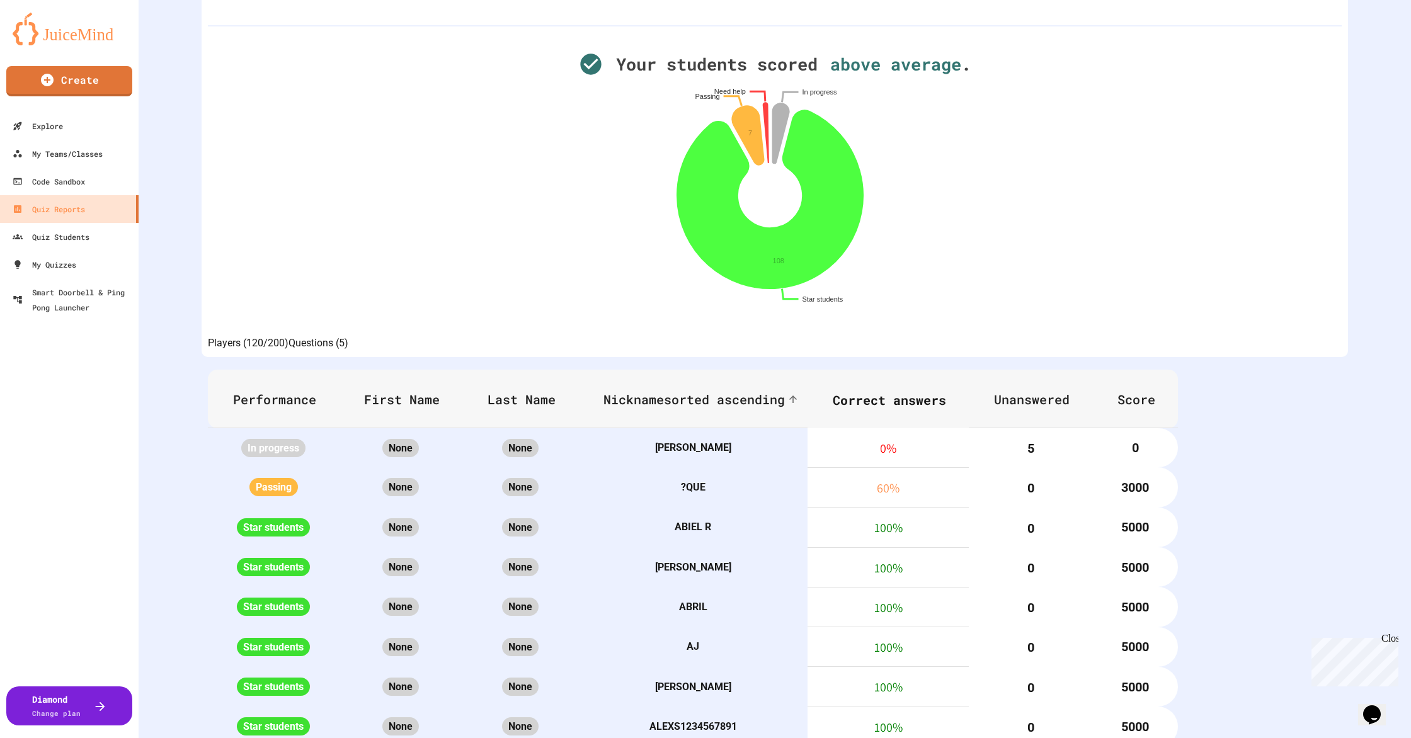
scroll to position [369, 0]
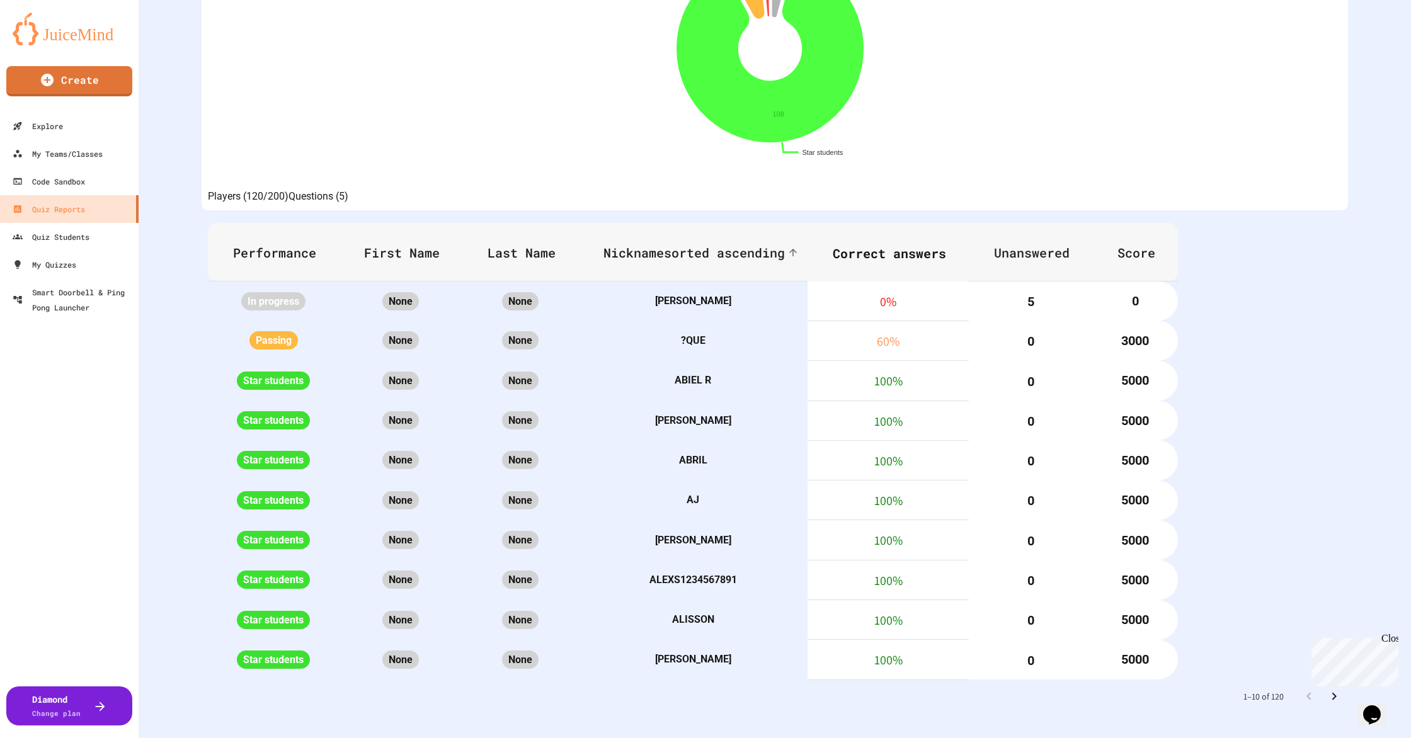
click at [1327, 692] on icon "Go to next page" at bounding box center [1334, 696] width 15 height 15
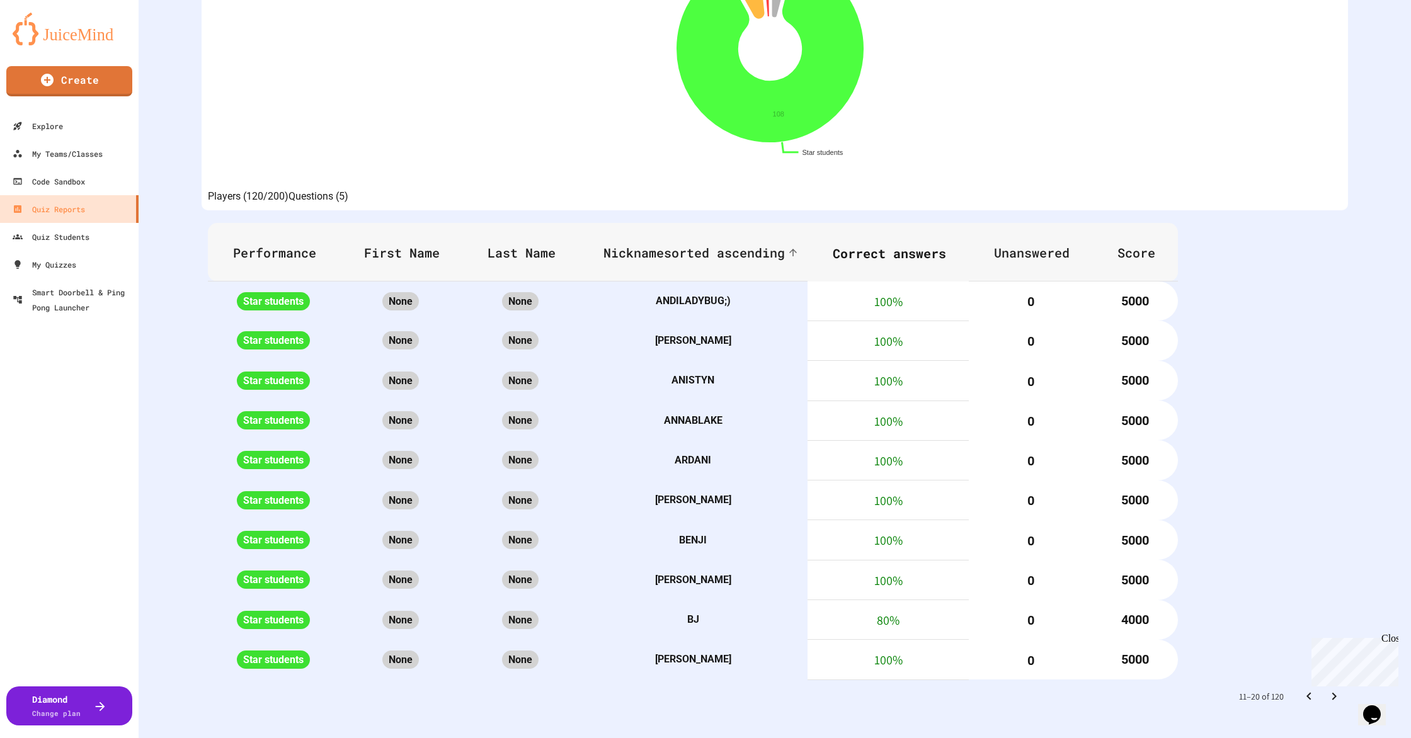
click at [1327, 692] on icon "Go to next page" at bounding box center [1334, 696] width 15 height 15
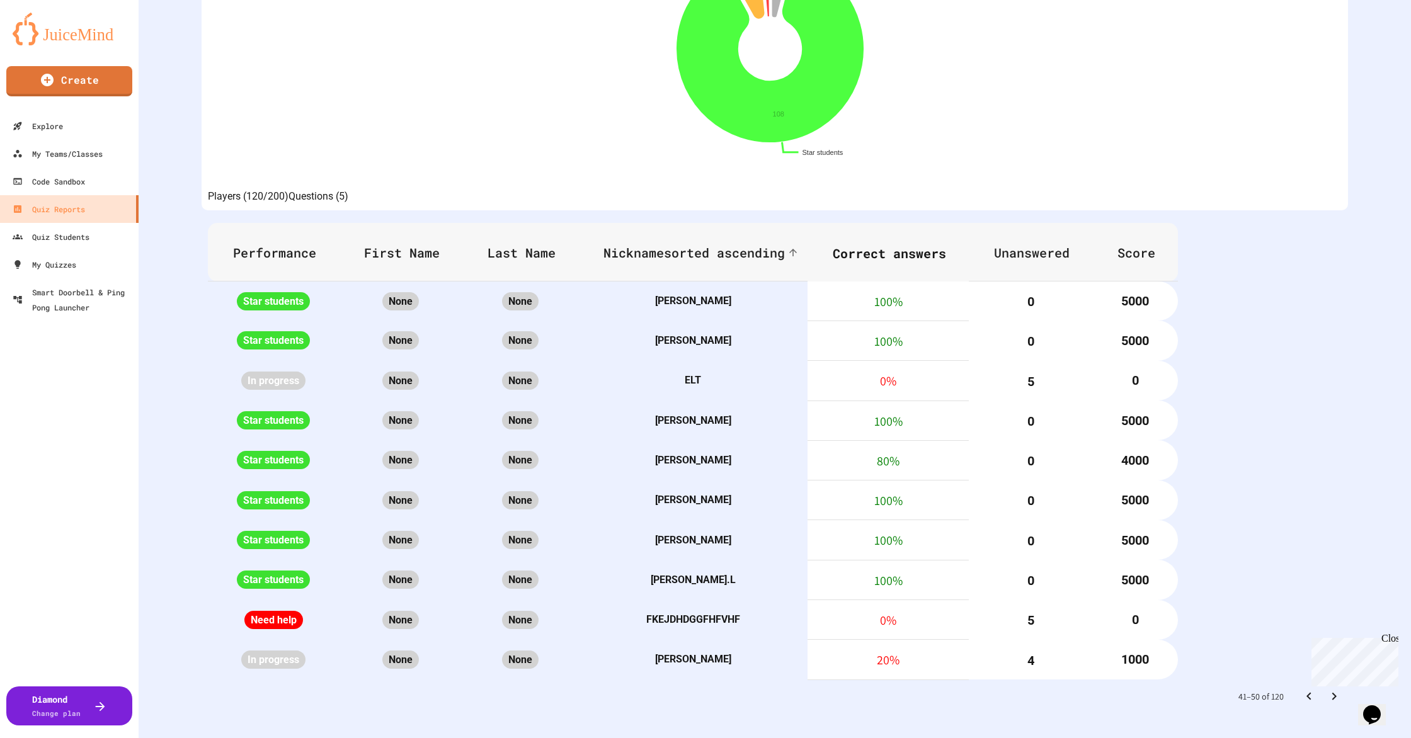
click at [1327, 692] on icon "Go to next page" at bounding box center [1334, 696] width 15 height 15
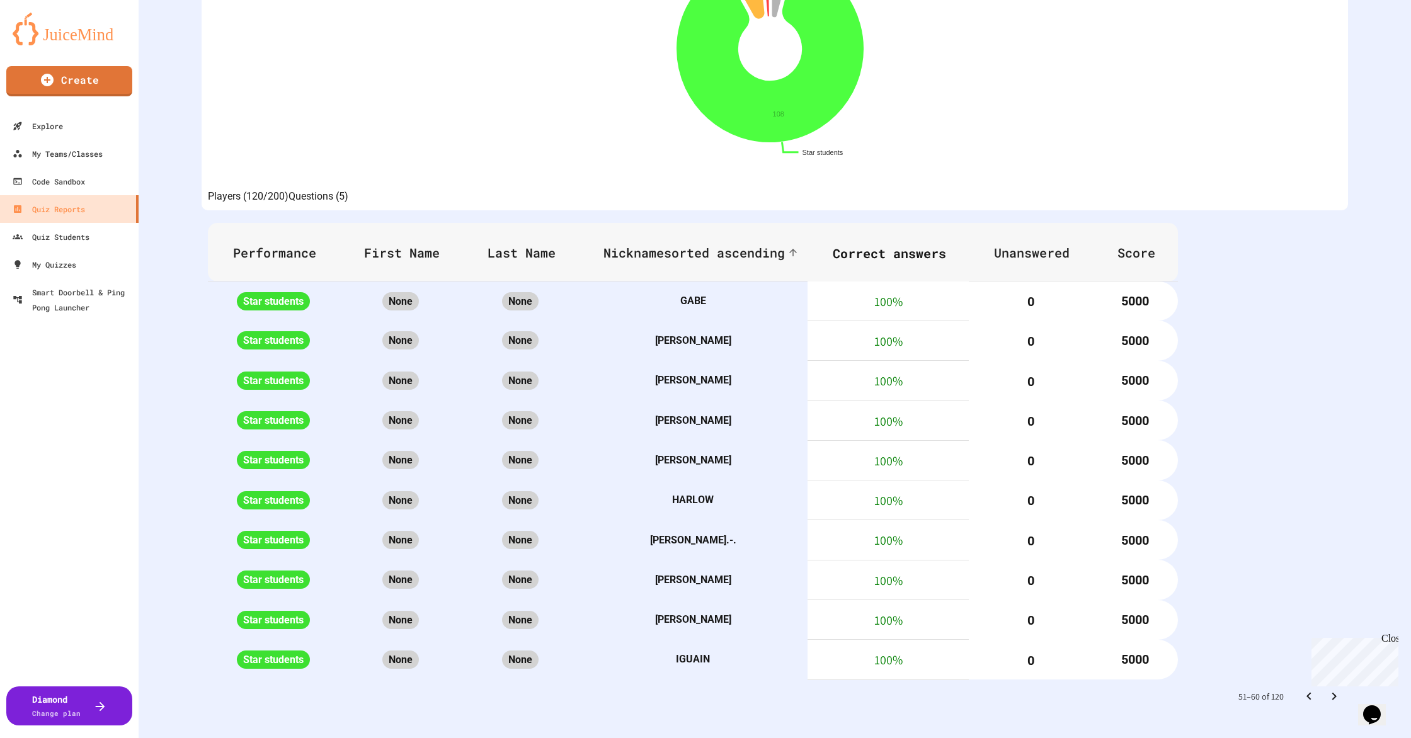
click at [1327, 692] on icon "Go to next page" at bounding box center [1334, 696] width 15 height 15
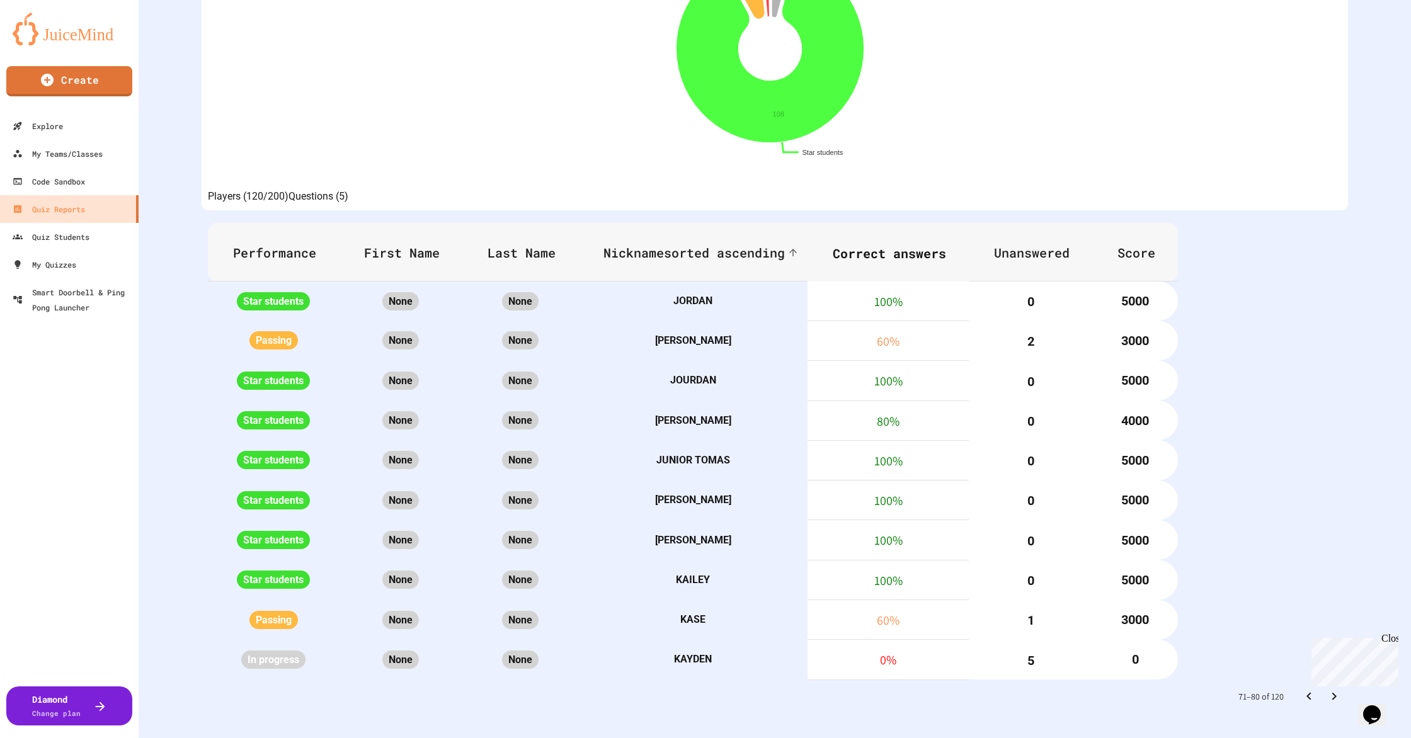
click at [1327, 692] on icon "Go to next page" at bounding box center [1334, 696] width 15 height 15
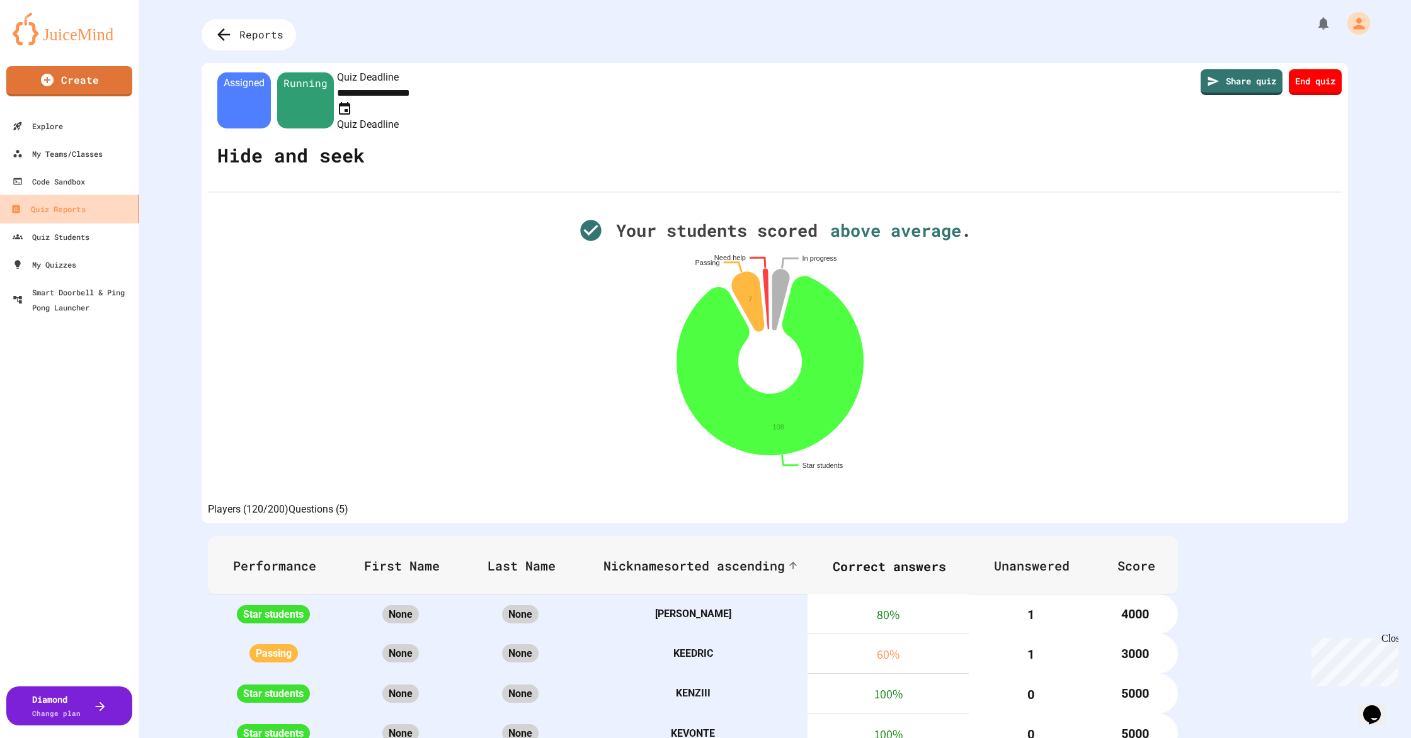
click at [64, 213] on div "Quiz Reports" at bounding box center [48, 210] width 74 height 16
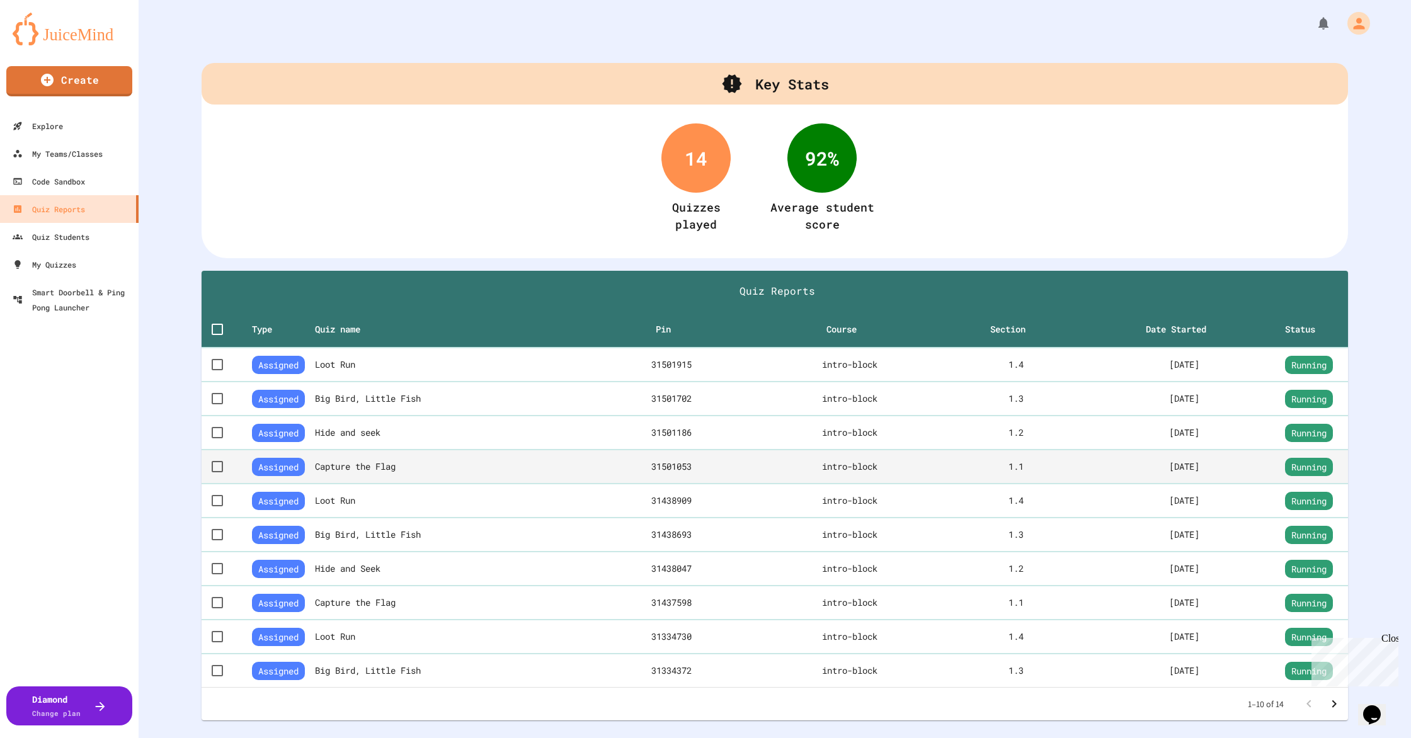
click at [514, 471] on th "Capture the Flag" at bounding box center [453, 467] width 277 height 34
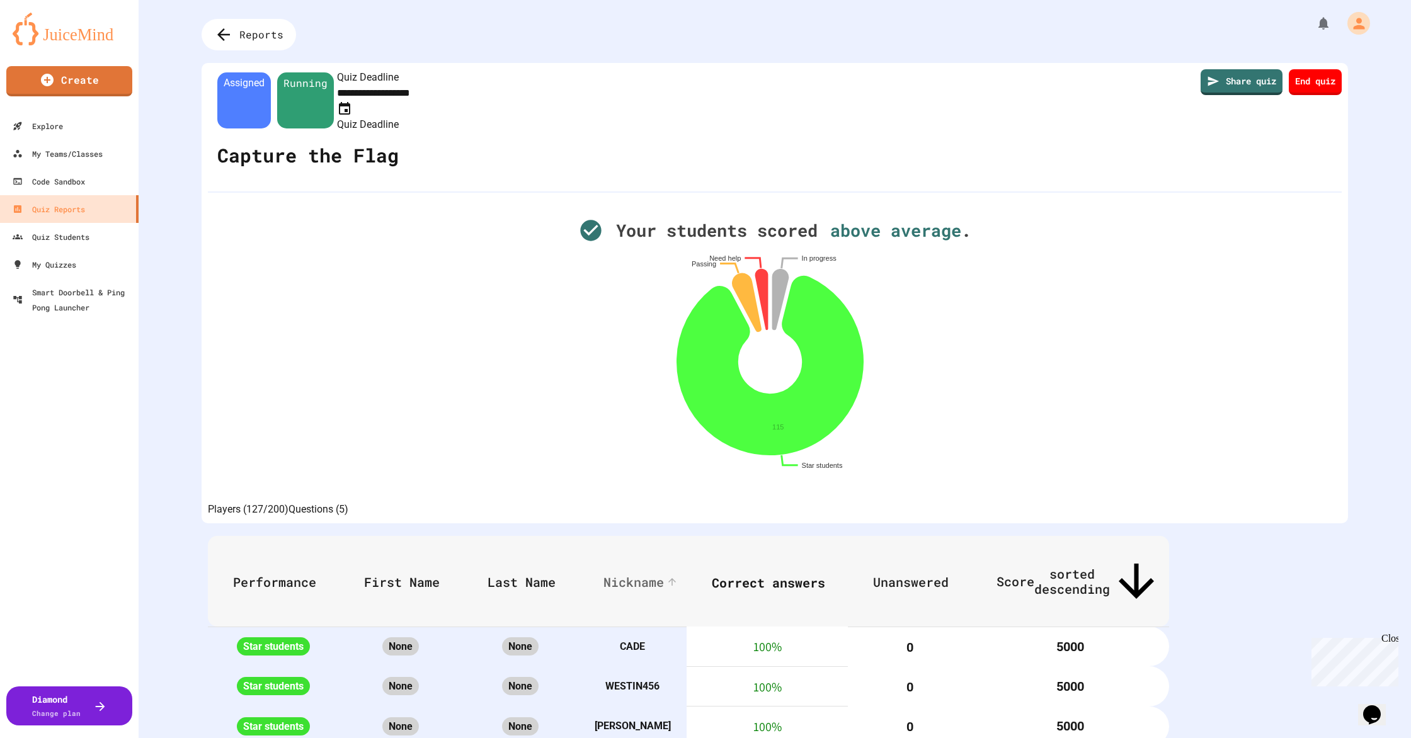
click at [680, 575] on span "Nickname" at bounding box center [642, 582] width 77 height 15
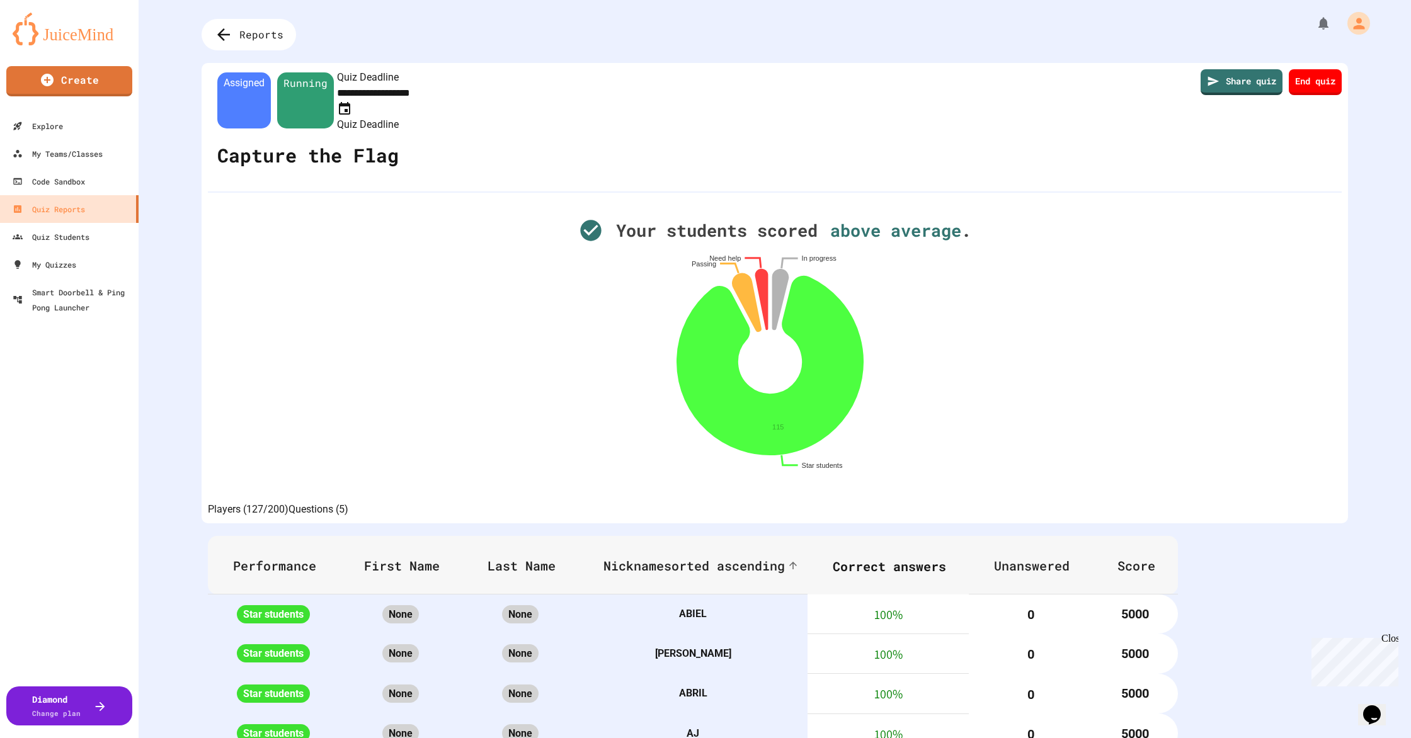
scroll to position [369, 0]
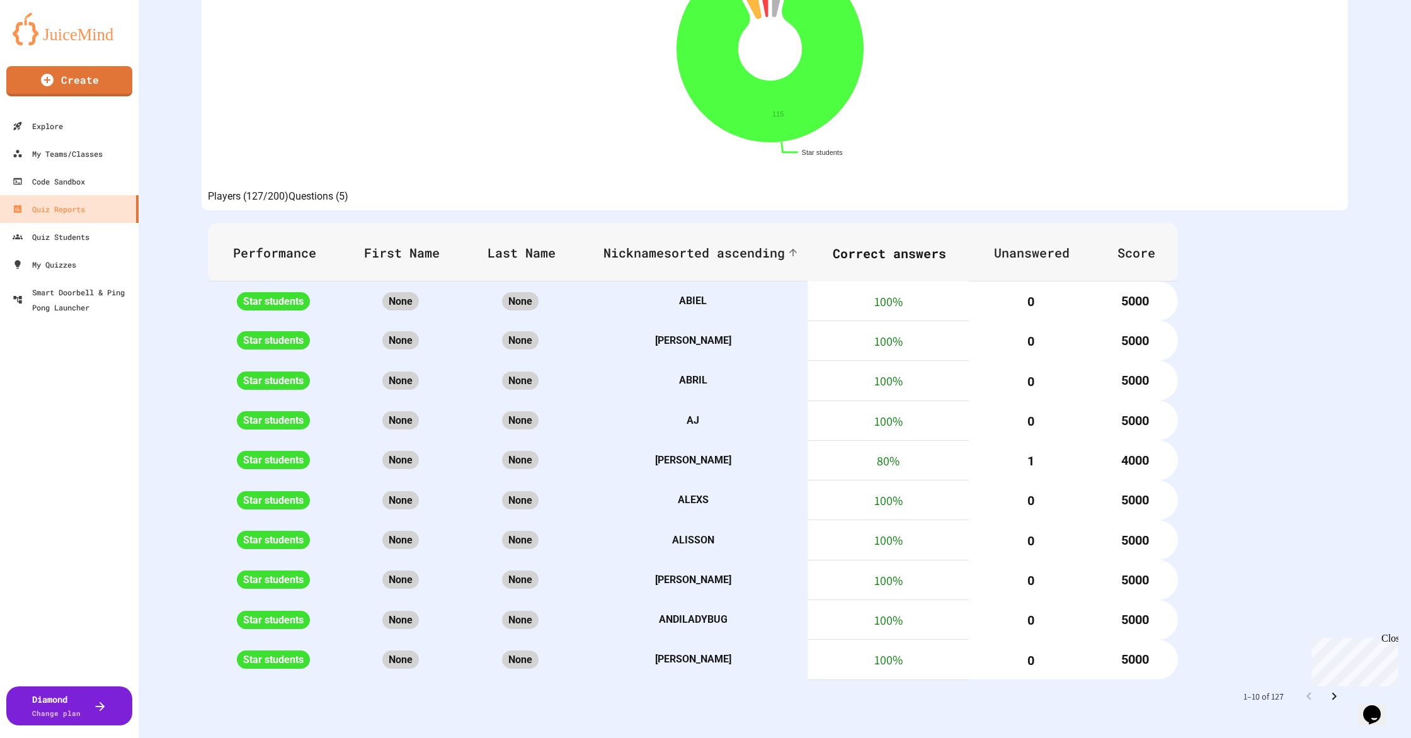
click at [1327, 689] on icon "Go to next page" at bounding box center [1334, 696] width 15 height 15
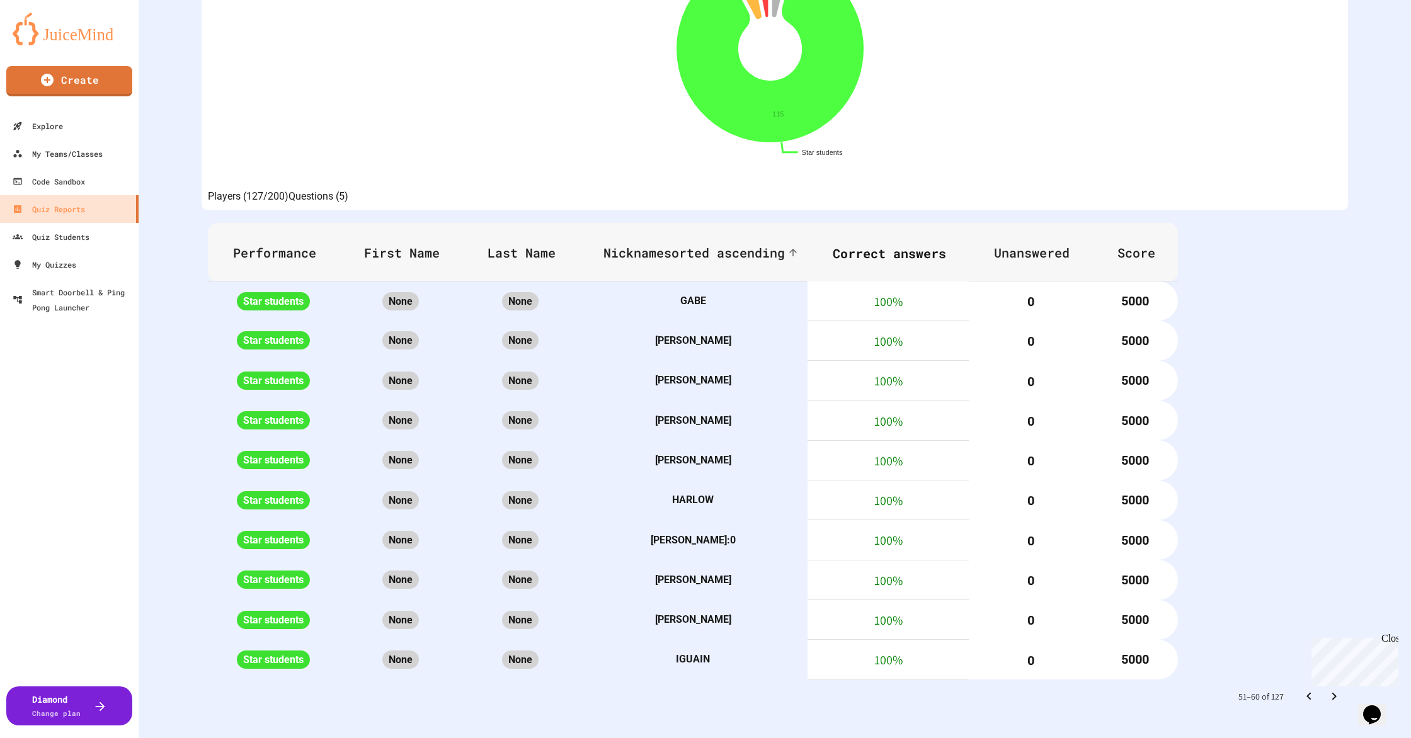
click at [1327, 691] on icon "Go to next page" at bounding box center [1334, 696] width 15 height 15
click at [1327, 690] on icon "Go to next page" at bounding box center [1334, 696] width 15 height 15
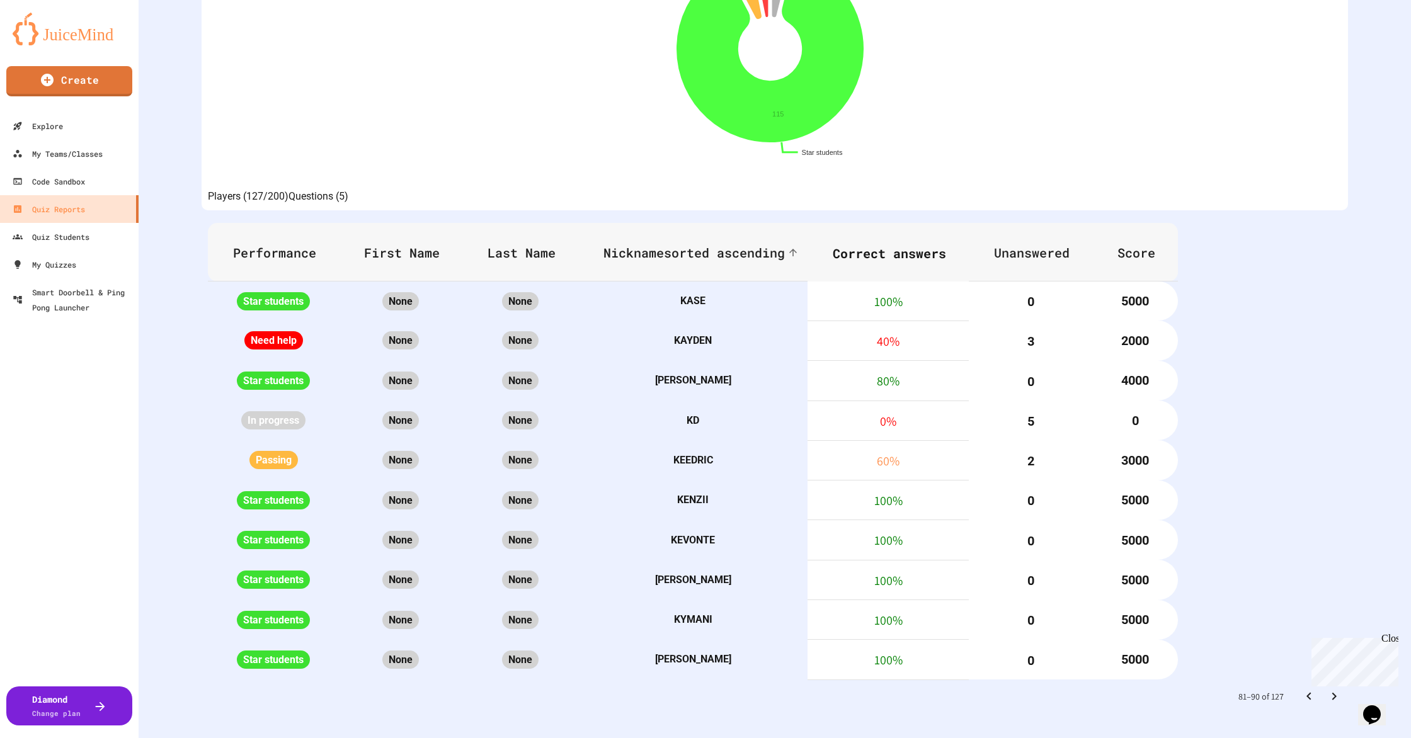
click at [1327, 690] on icon "Go to next page" at bounding box center [1334, 696] width 15 height 15
